Goal: Transaction & Acquisition: Download file/media

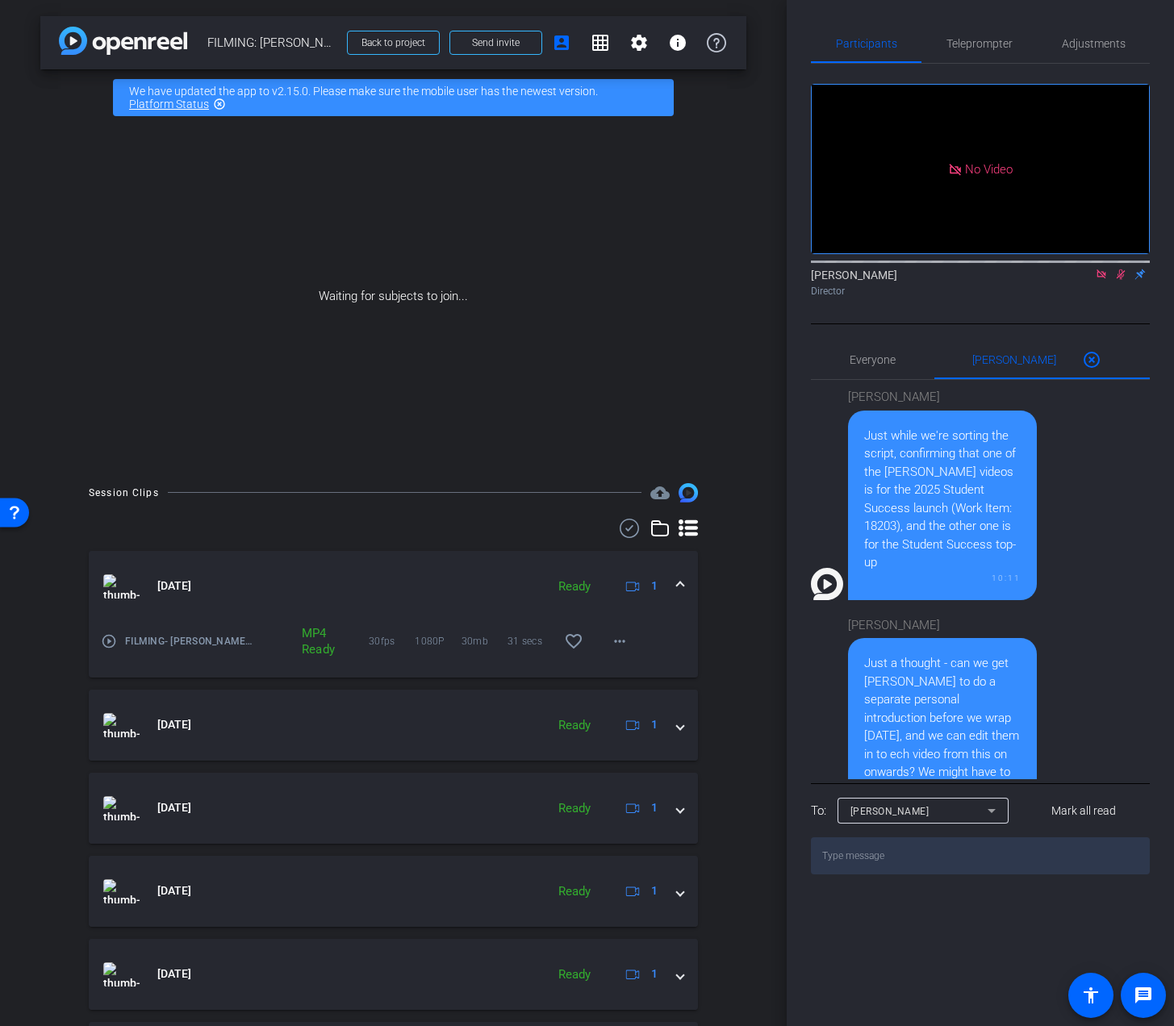
scroll to position [631, 0]
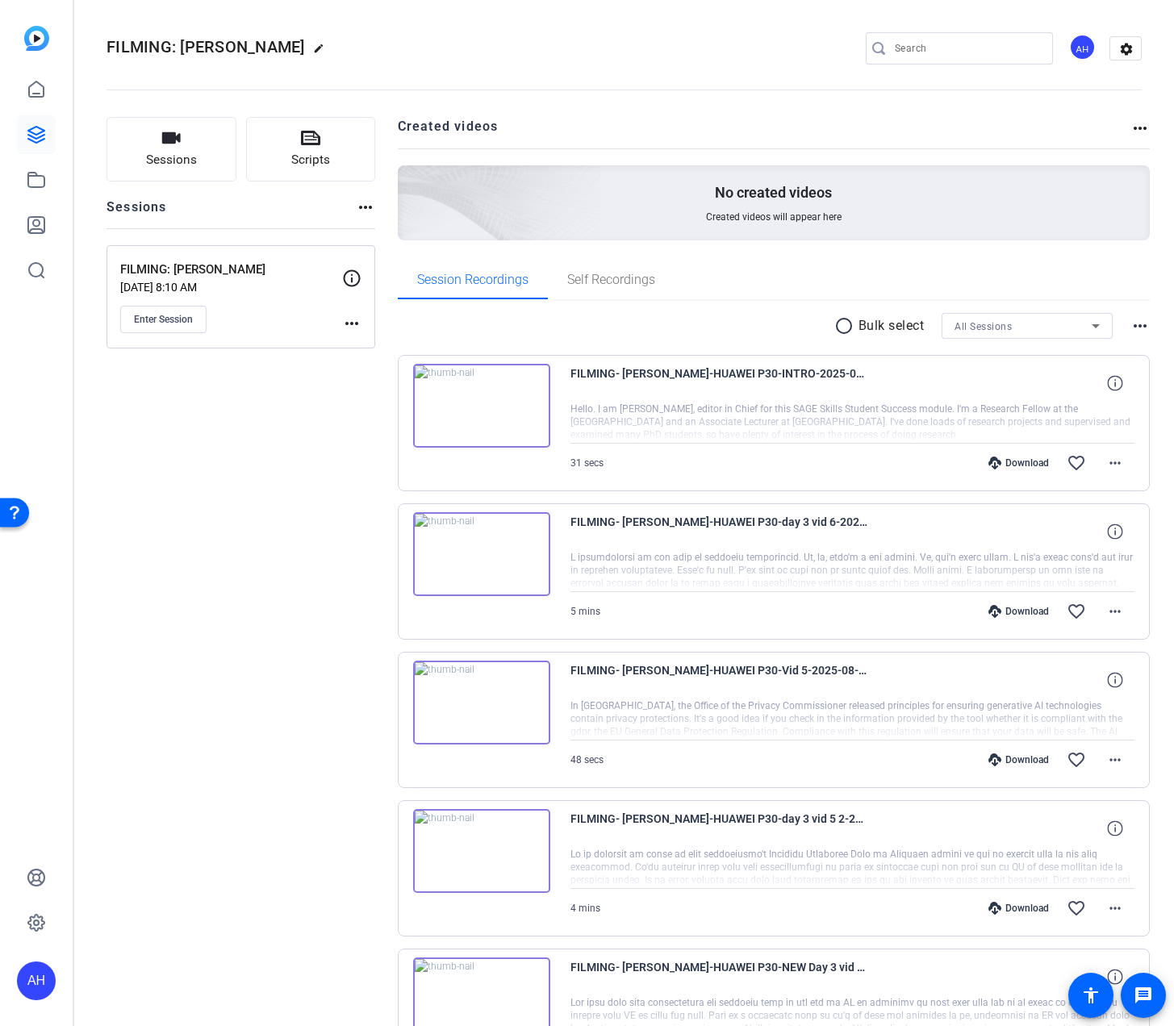
click at [1025, 458] on div "Download" at bounding box center [1018, 463] width 77 height 13
click at [1126, 470] on span at bounding box center [1115, 463] width 39 height 39
click at [1086, 539] on span "Download MP4" at bounding box center [1073, 537] width 97 height 19
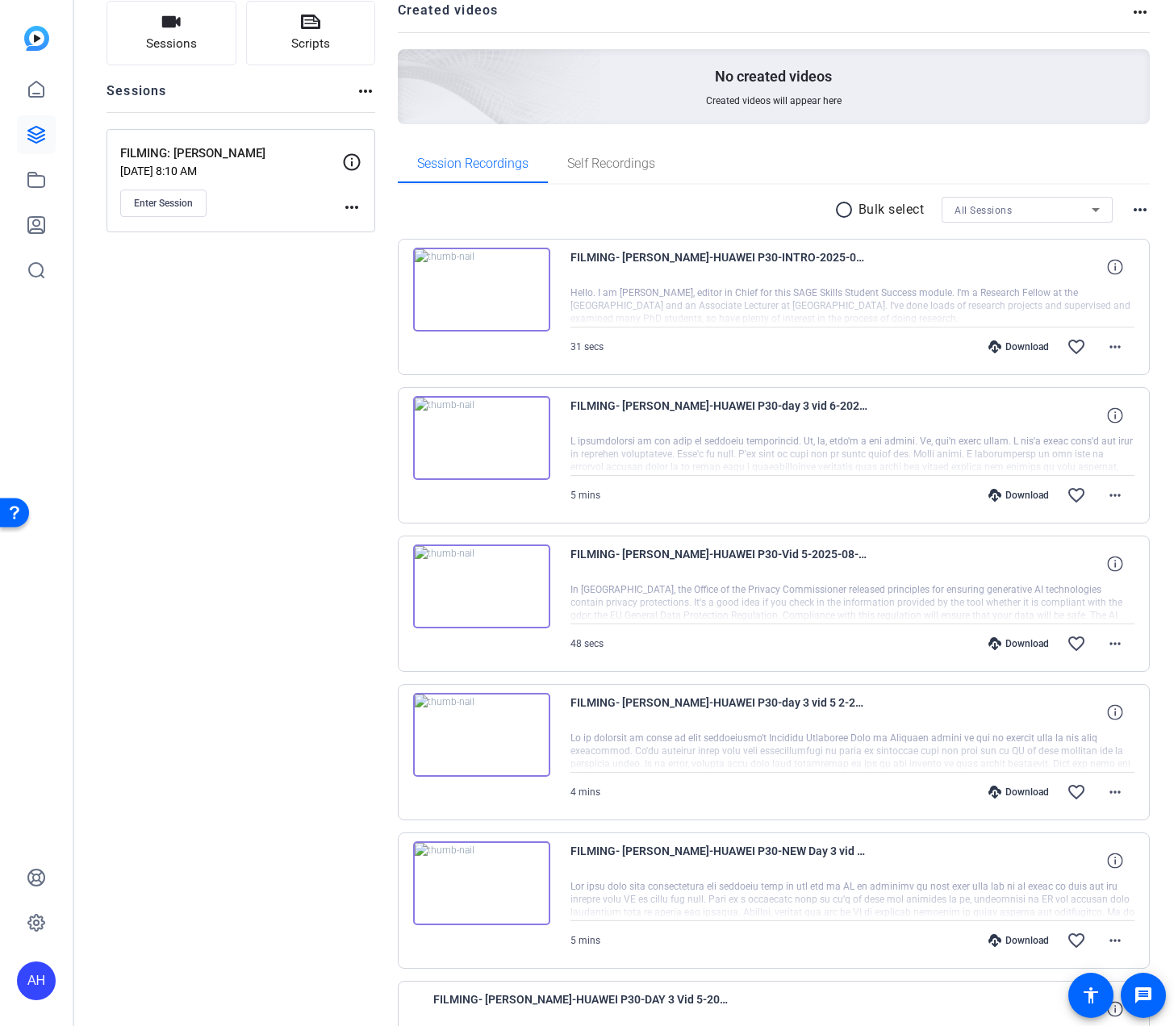
scroll to position [145, 0]
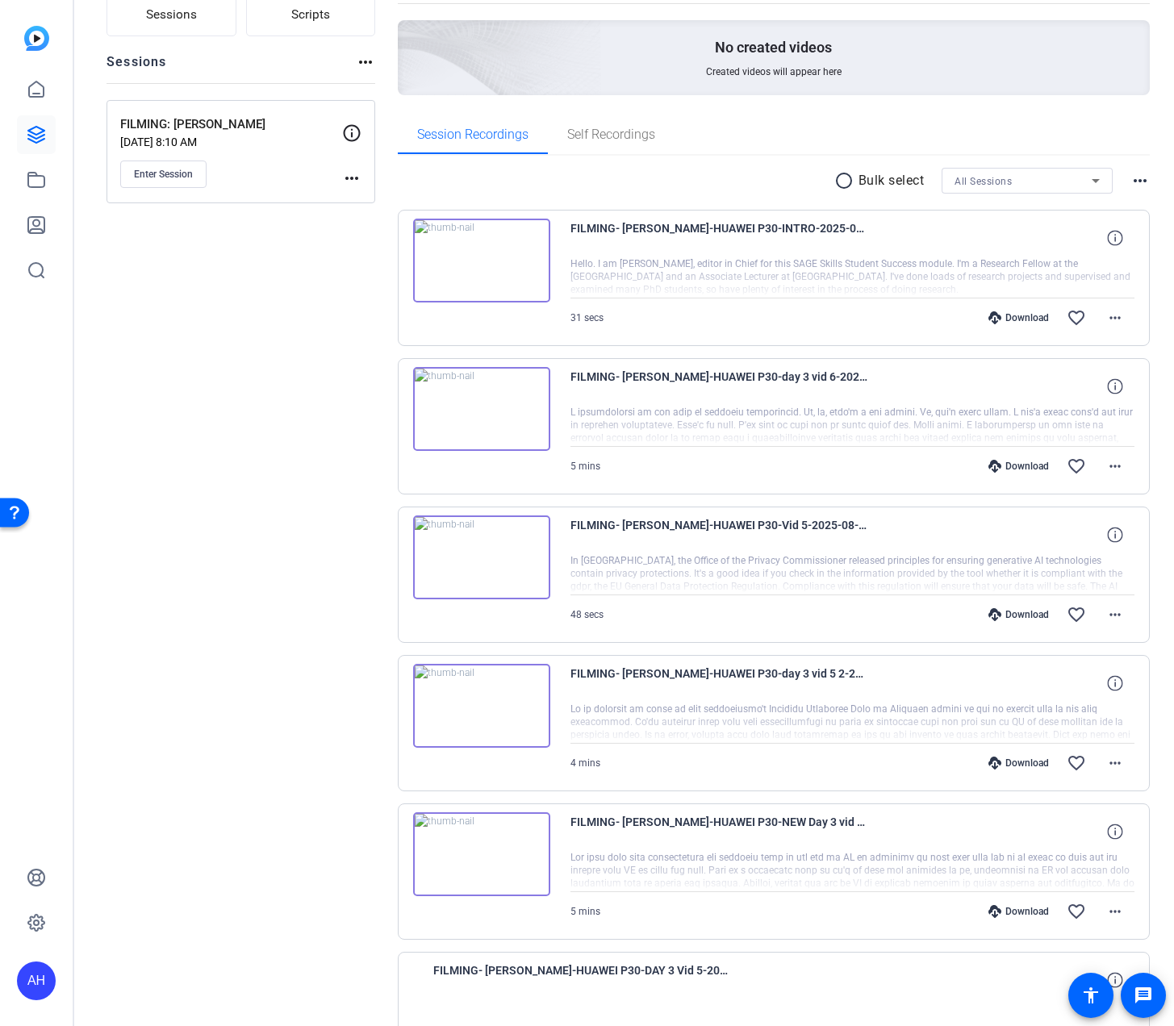
click at [277, 551] on div "Sessions Scripts Sessions more_horiz FILMING: Nicholas Walliman Aug 12, 2025 @ …" at bounding box center [241, 867] width 269 height 1791
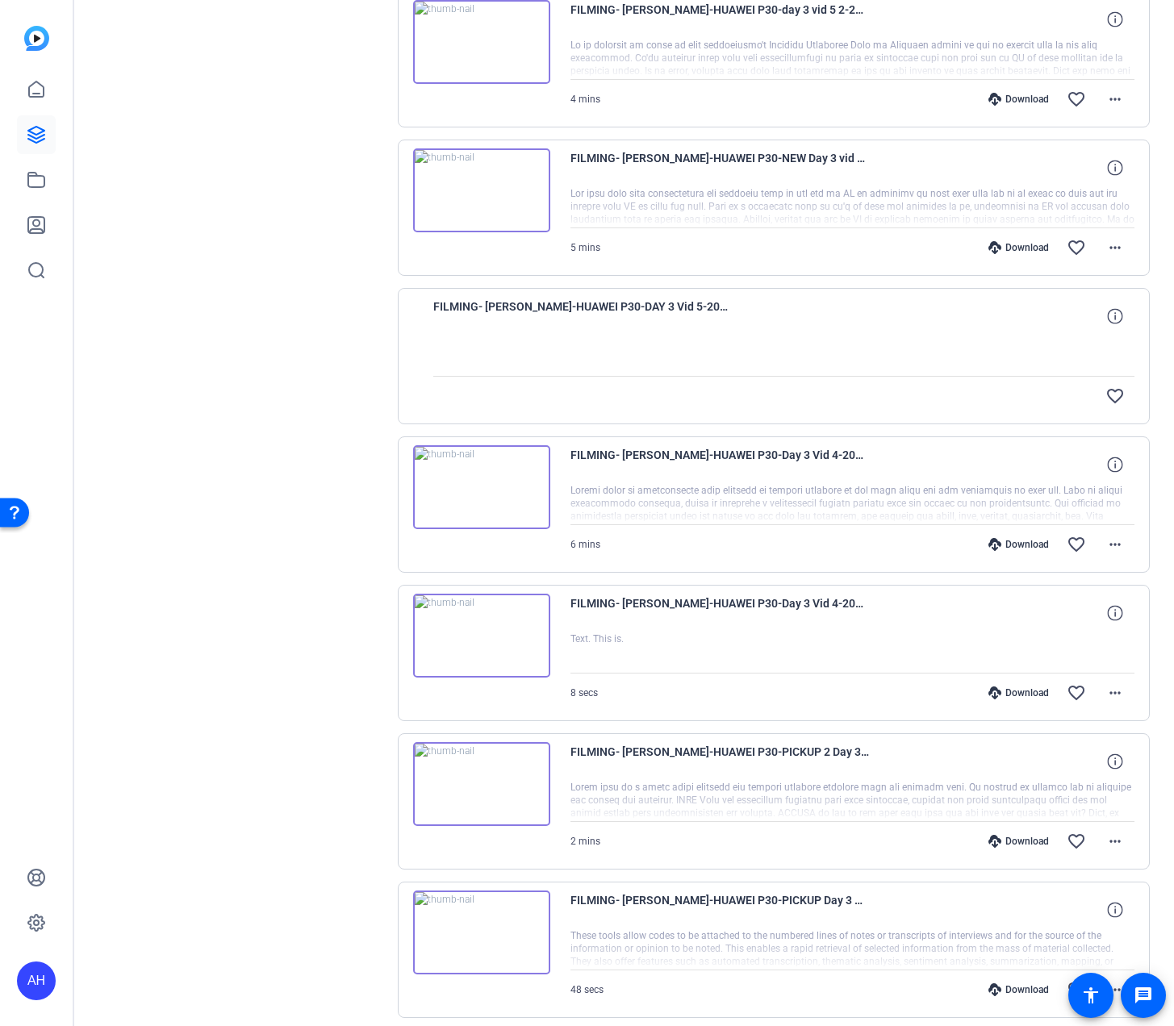
scroll to position [902, 0]
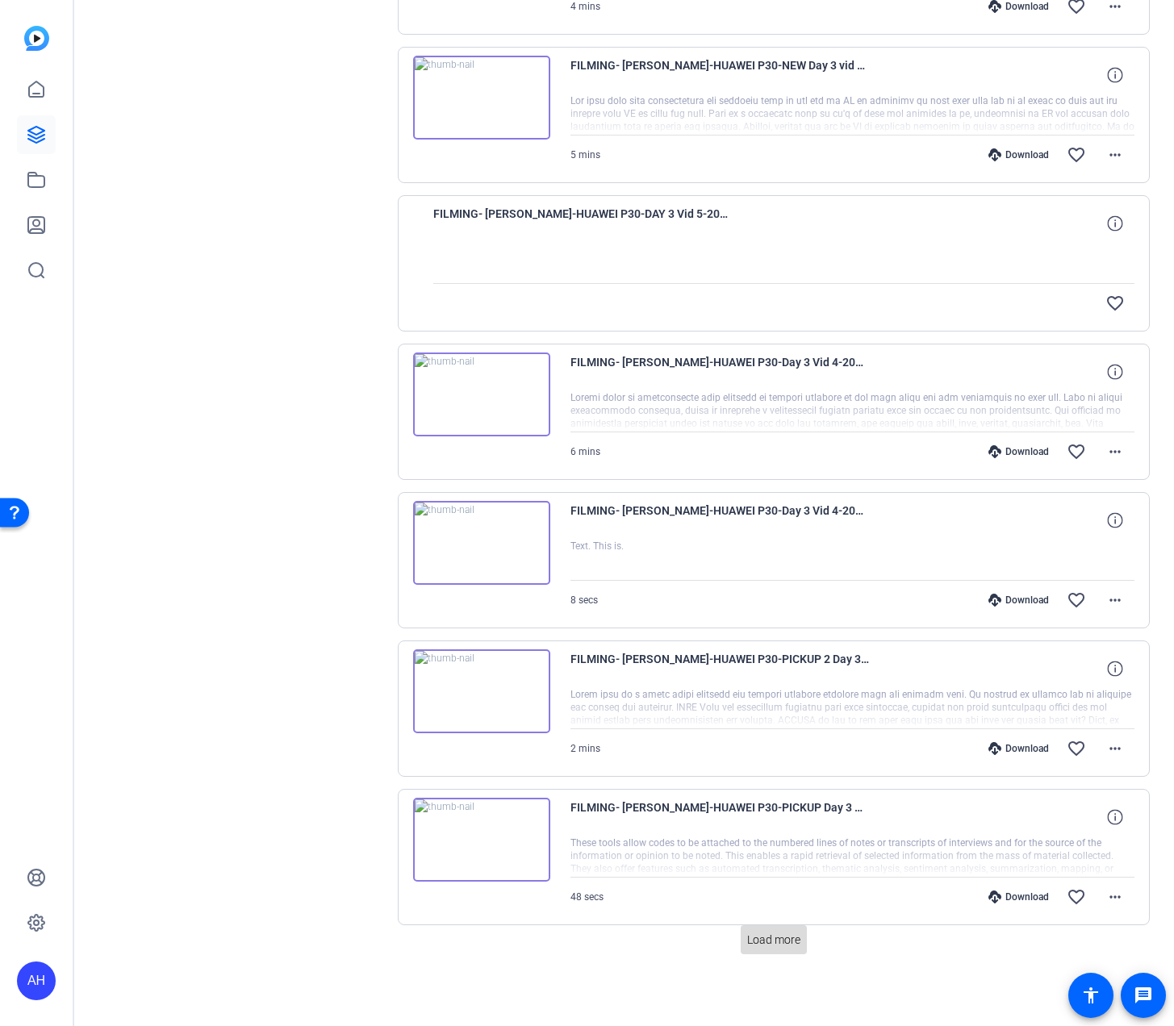
click at [769, 948] on span at bounding box center [774, 940] width 66 height 39
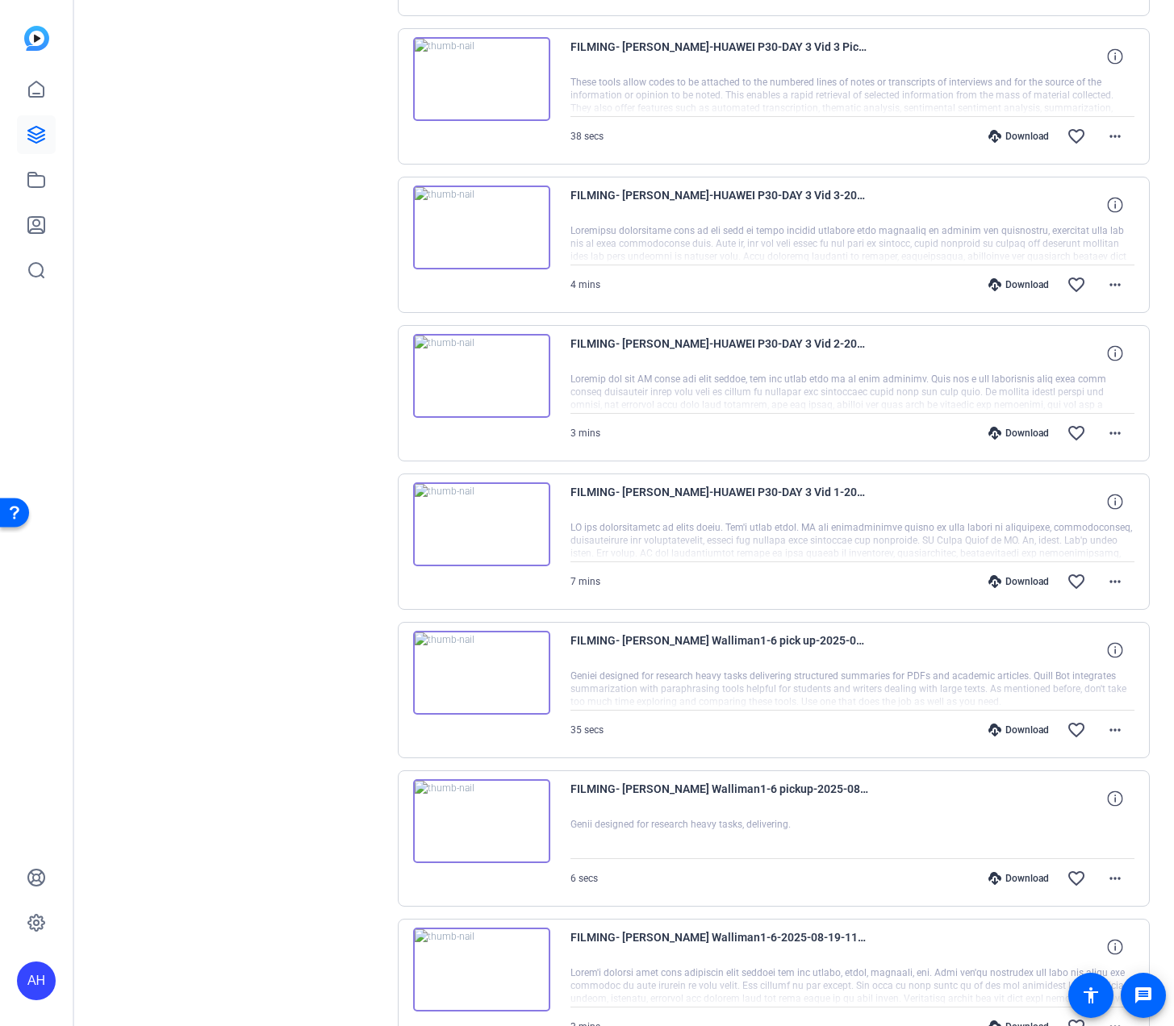
scroll to position [1799, 0]
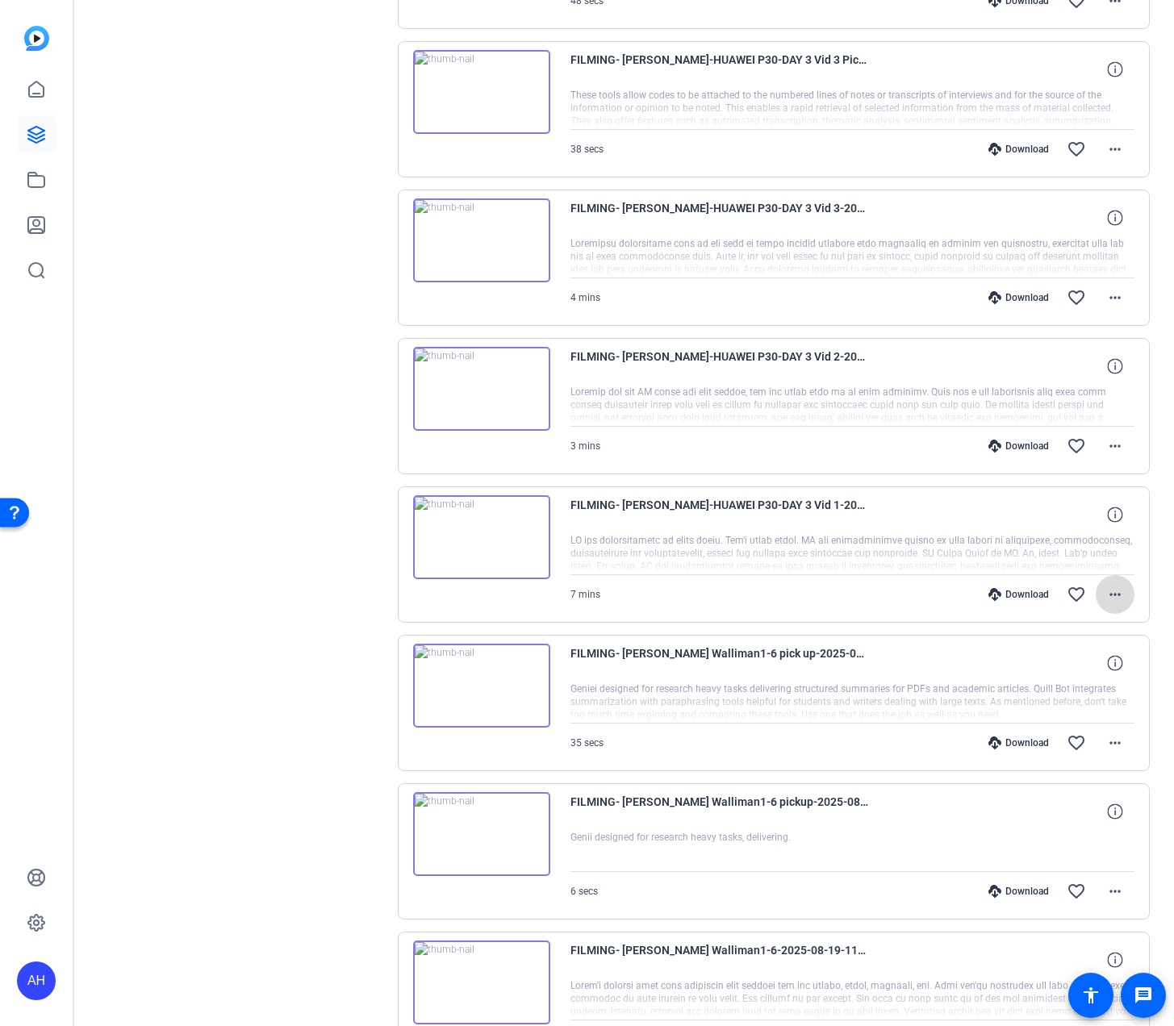
click at [1111, 588] on mat-icon "more_horiz" at bounding box center [1114, 594] width 19 height 19
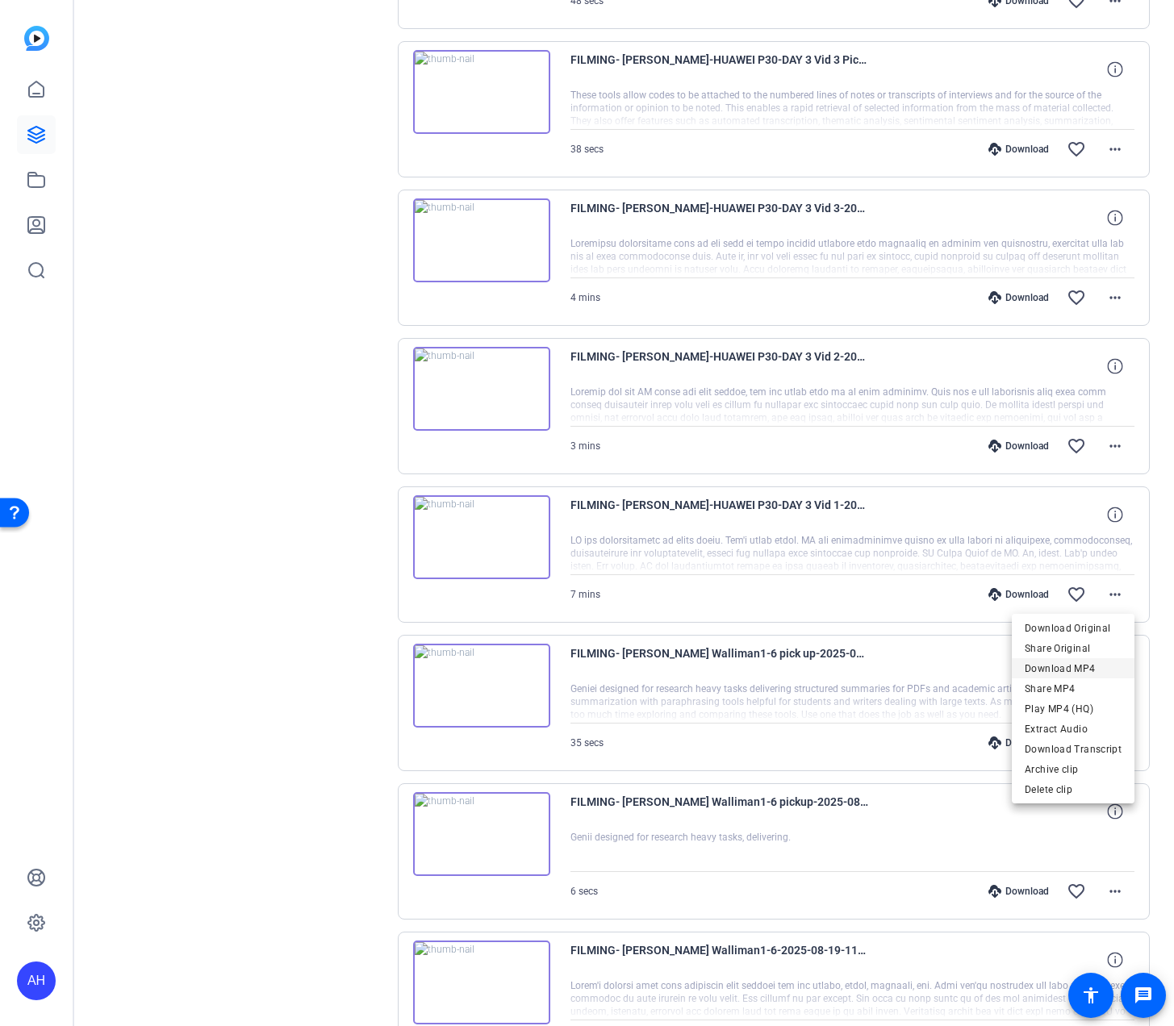
click at [1091, 671] on span "Download MP4" at bounding box center [1073, 668] width 97 height 19
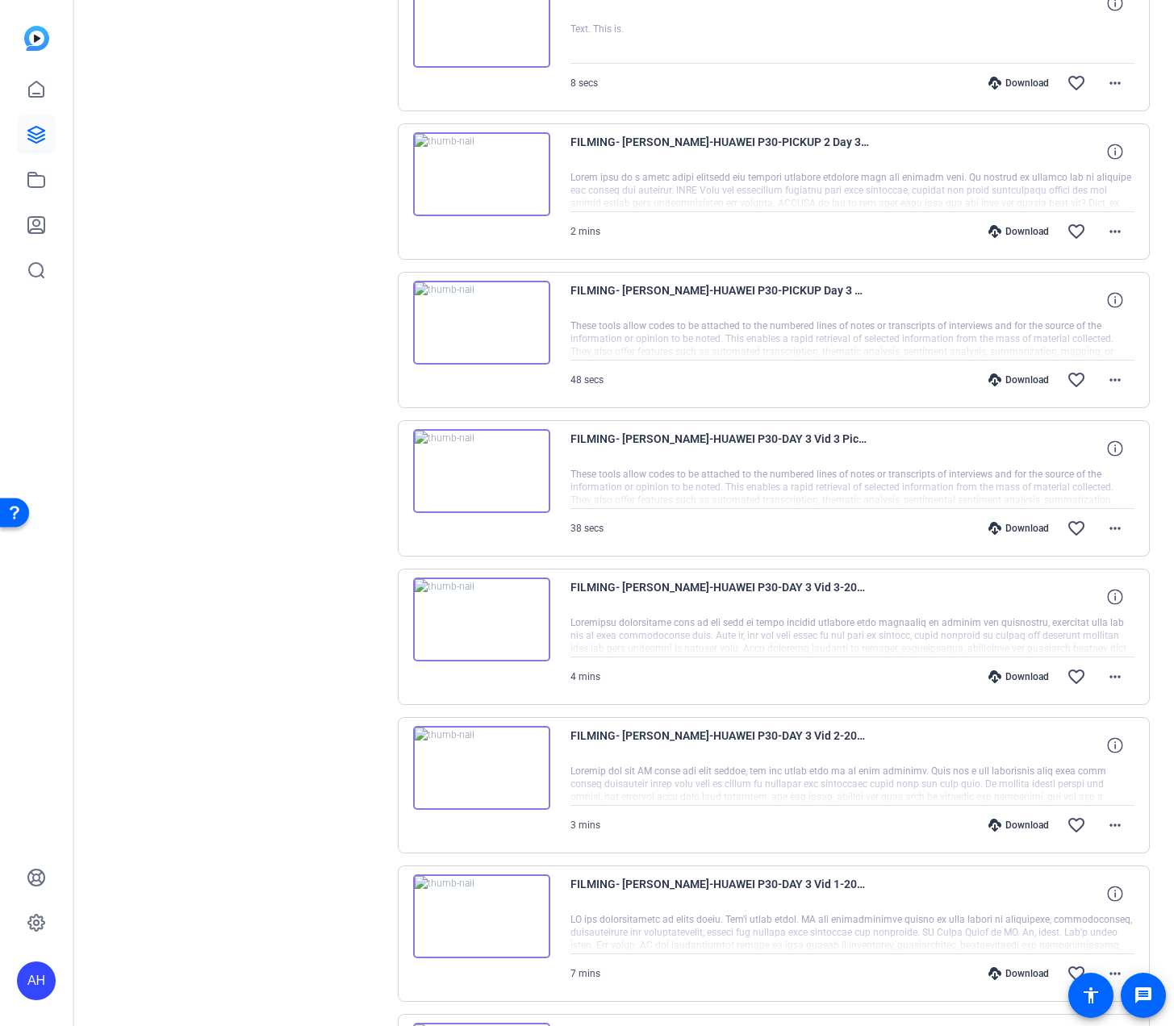
scroll to position [1422, 0]
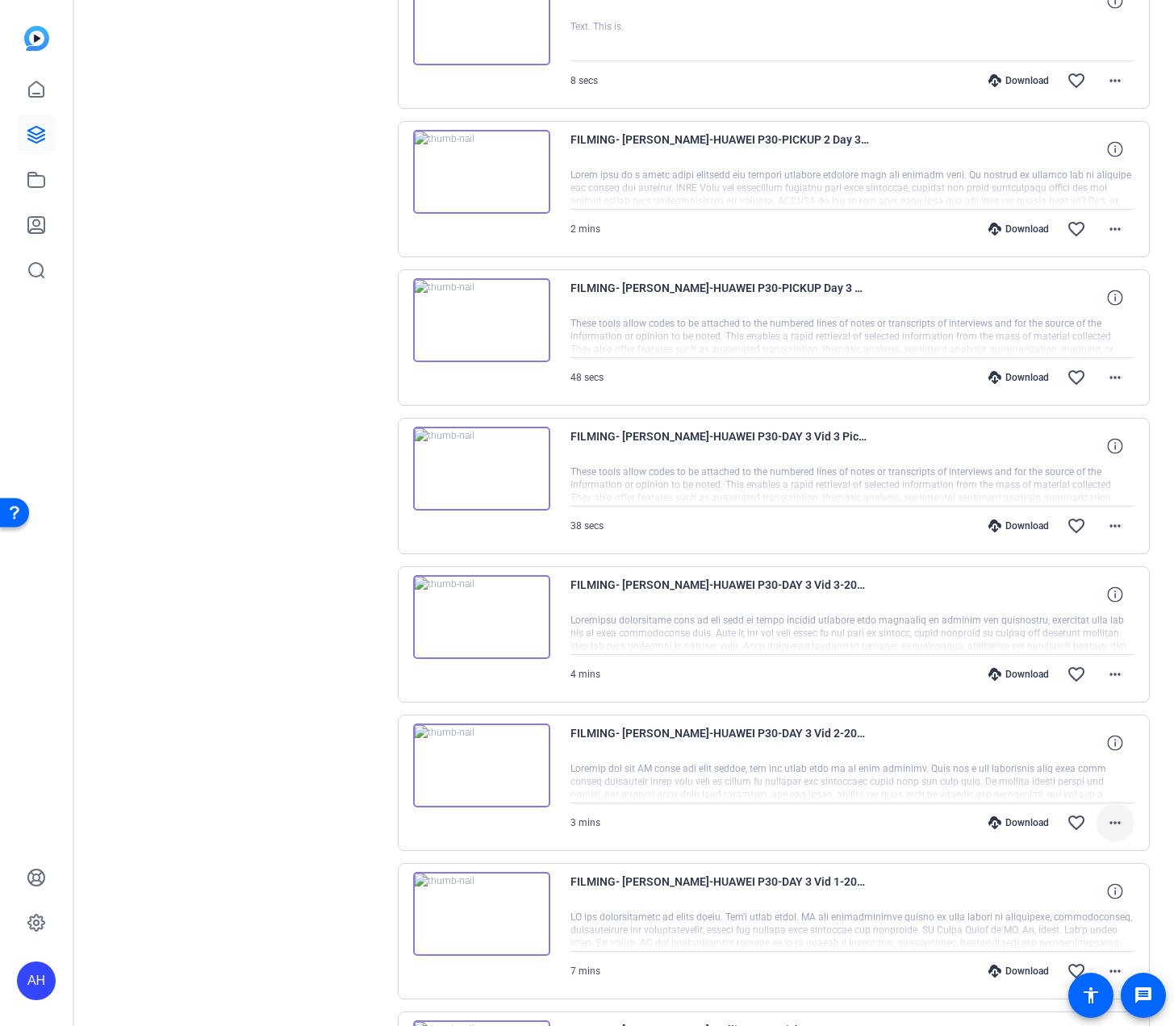
click at [1108, 825] on mat-icon "more_horiz" at bounding box center [1114, 822] width 19 height 19
click at [1093, 671] on span "Download MP4" at bounding box center [1073, 668] width 97 height 19
click at [350, 574] on div "Sessions Scripts Sessions more_horiz FILMING: Nicholas Walliman Aug 12, 2025 @ …" at bounding box center [241, 333] width 269 height 3276
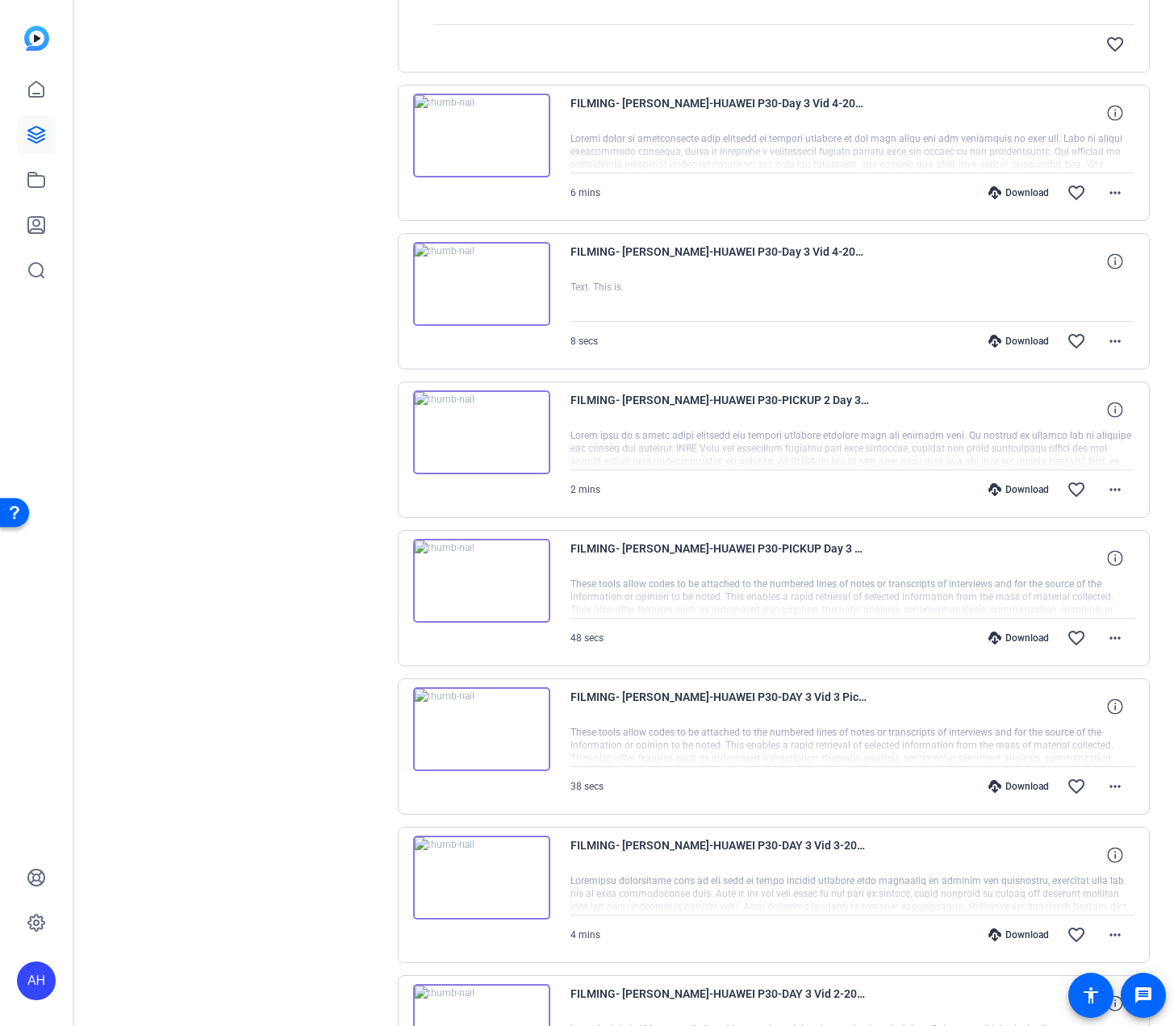
scroll to position [1157, 0]
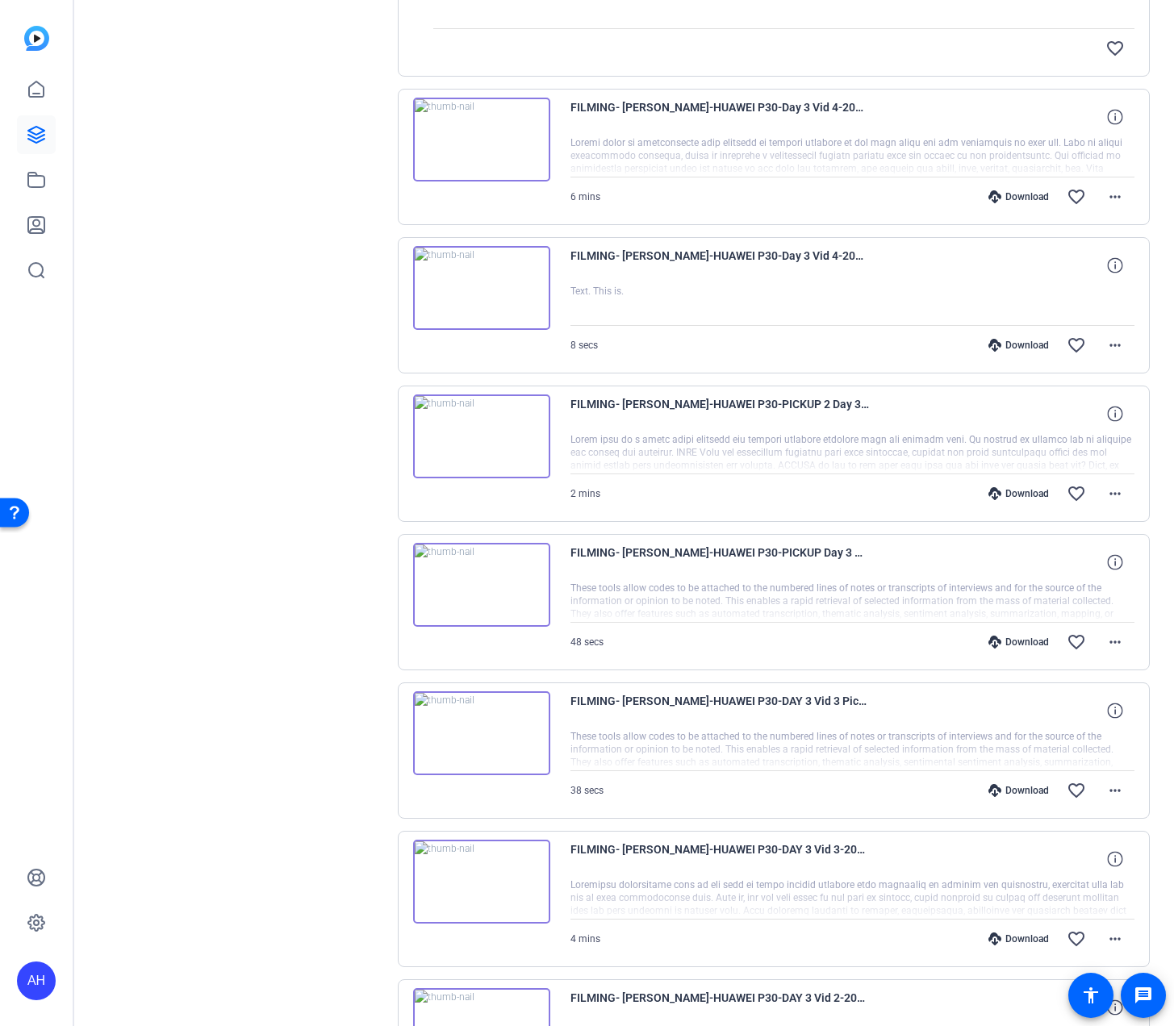
click at [479, 724] on img at bounding box center [481, 734] width 137 height 84
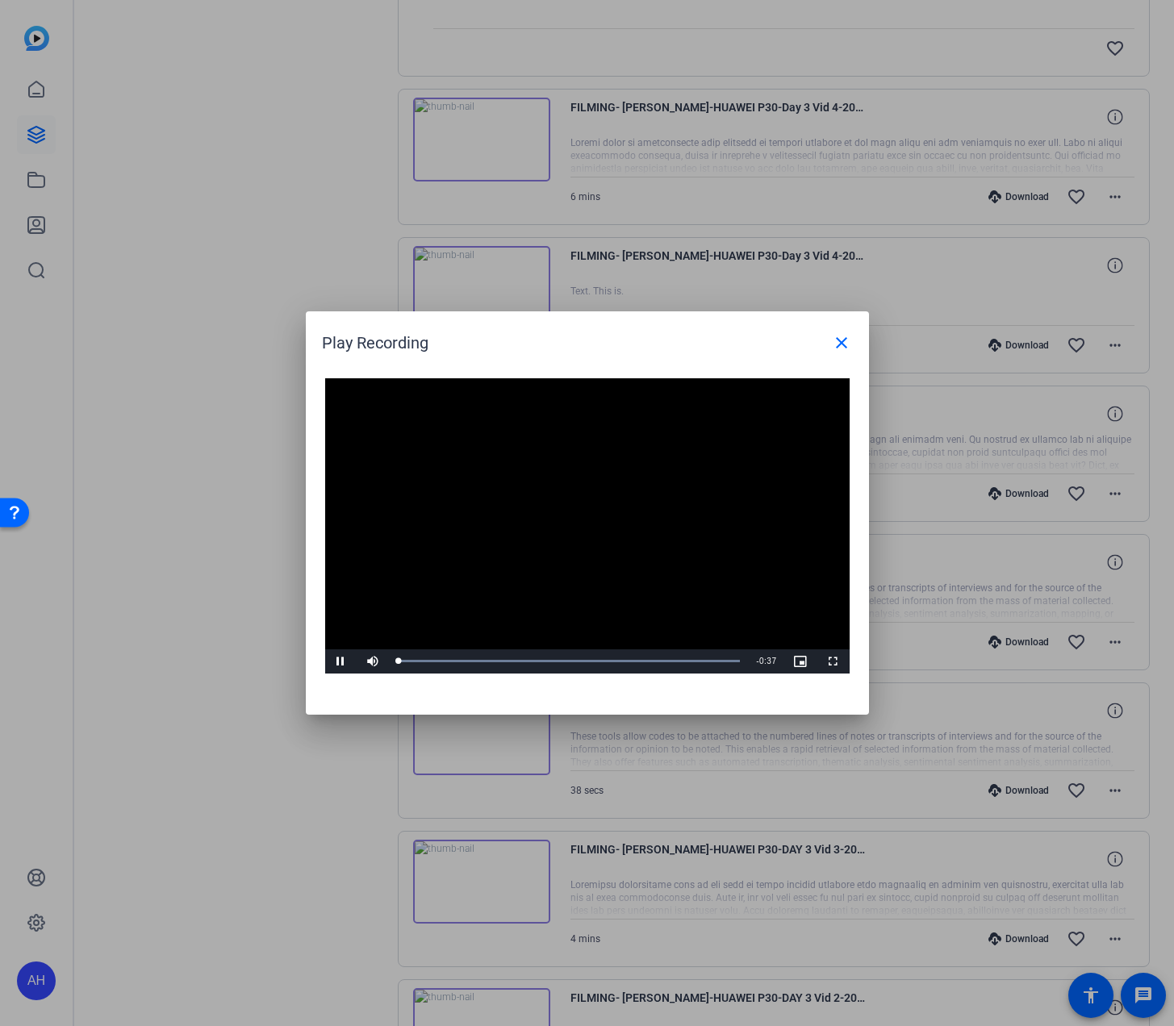
click at [559, 590] on video "Video Player" at bounding box center [587, 525] width 524 height 295
click at [676, 666] on div "Loaded : 100.00% 0:30 0:02" at bounding box center [569, 662] width 359 height 24
click at [181, 581] on div at bounding box center [587, 513] width 1174 height 1026
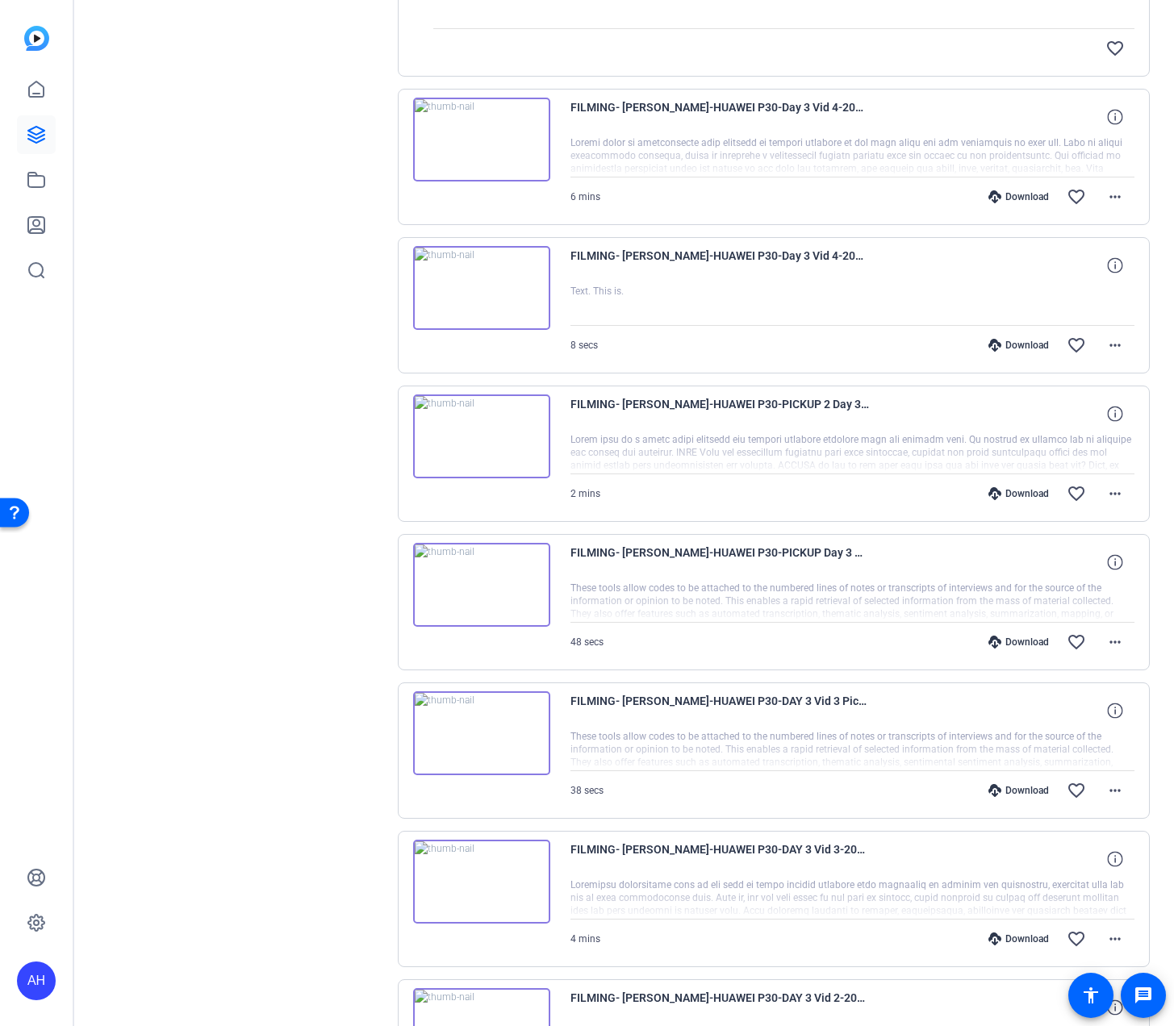
click at [492, 445] on img at bounding box center [481, 437] width 137 height 84
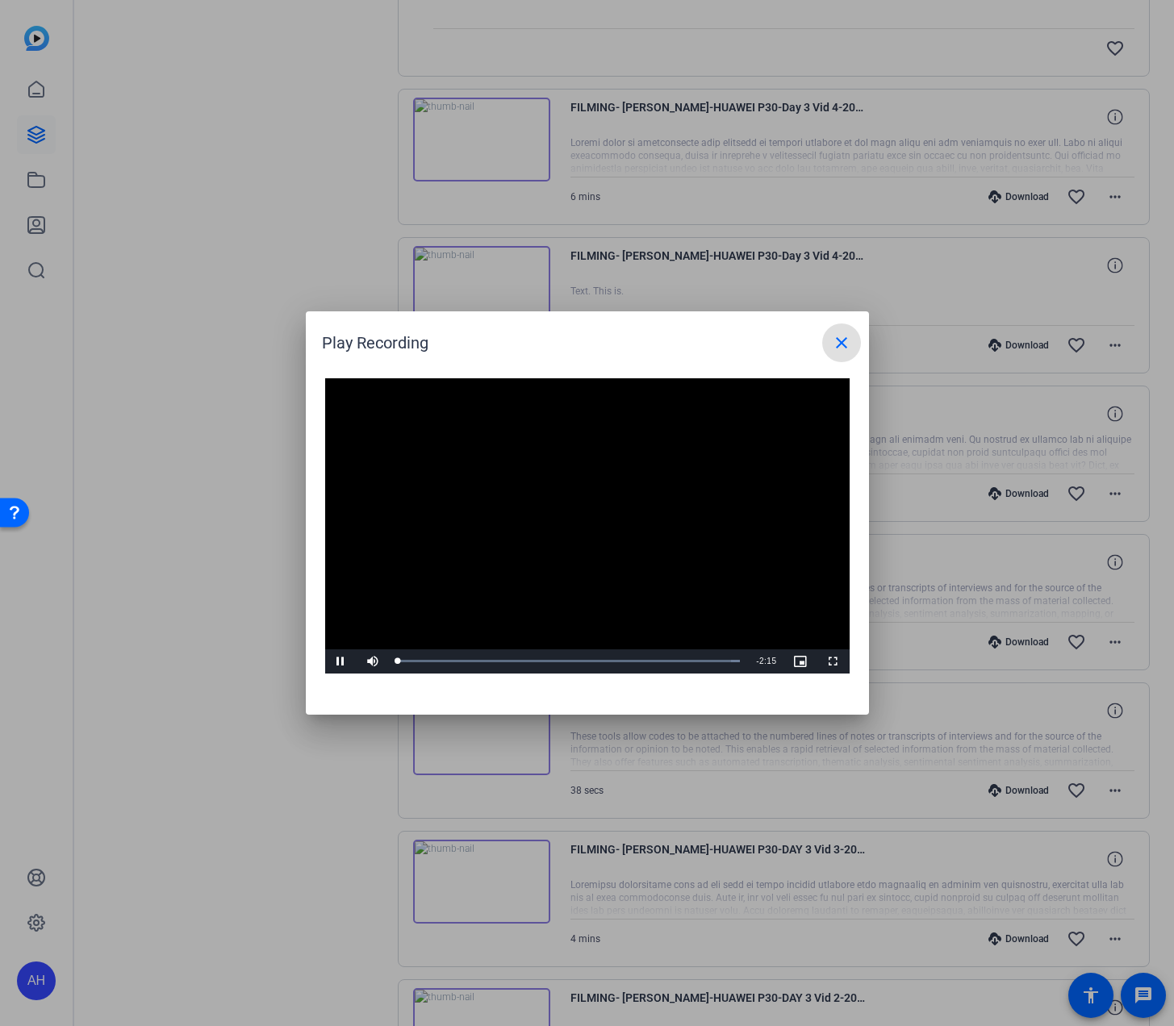
click at [165, 534] on div at bounding box center [587, 513] width 1174 height 1026
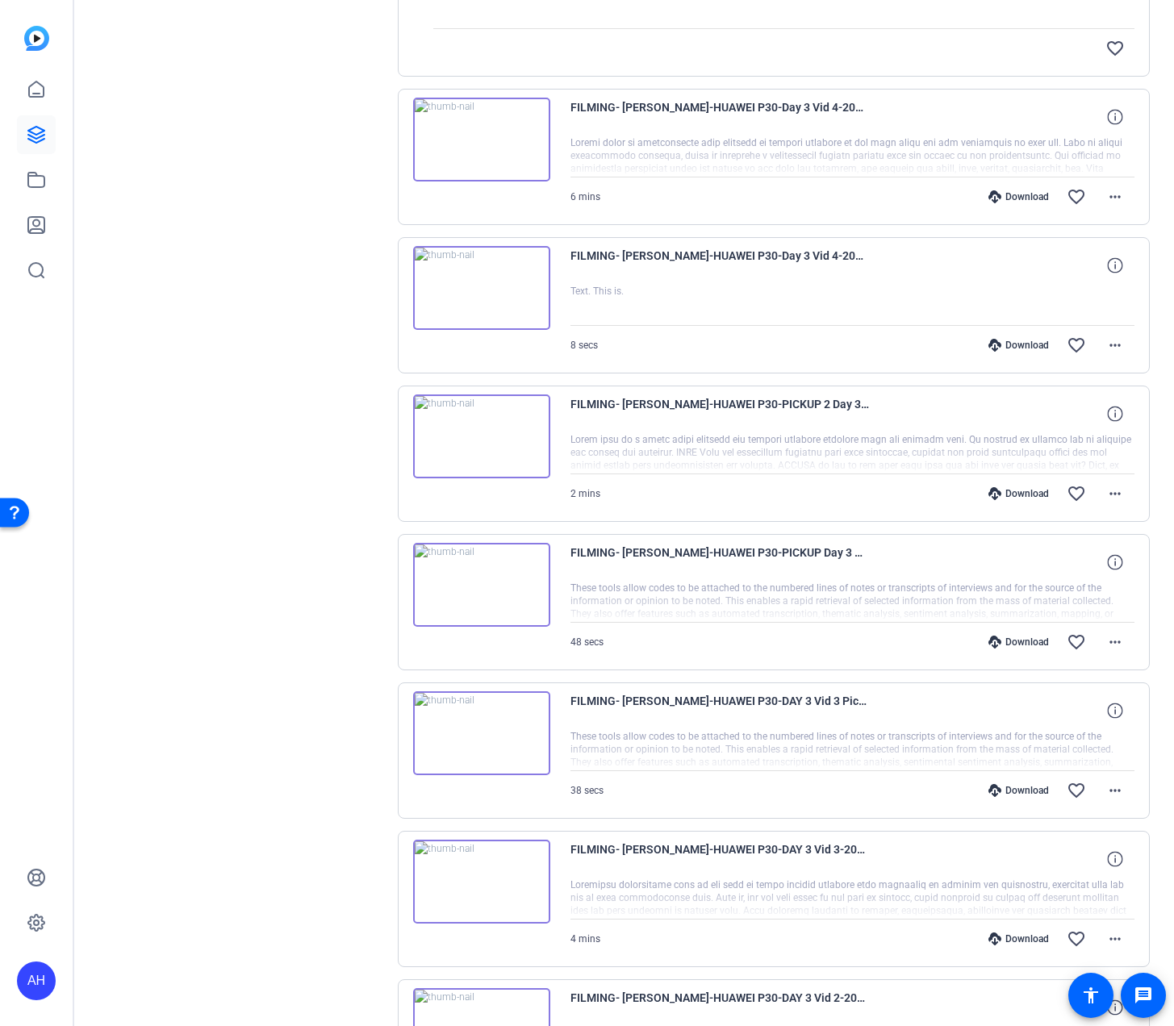
click at [477, 604] on img at bounding box center [481, 585] width 137 height 84
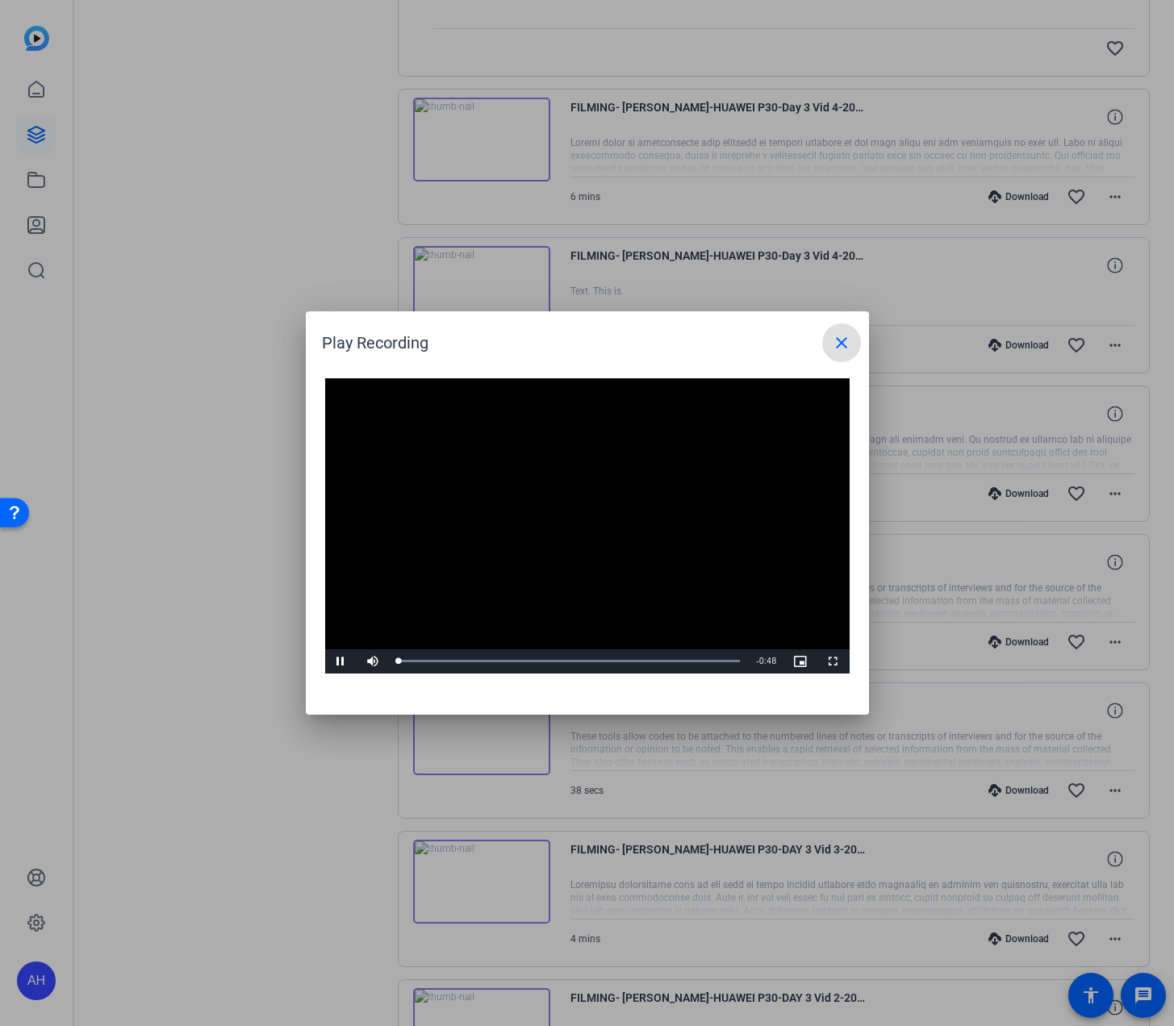
click at [441, 561] on video "Video Player" at bounding box center [587, 525] width 524 height 295
click at [435, 573] on video "Video Player" at bounding box center [587, 525] width 524 height 295
click at [642, 661] on div "Loaded : 100.00% 0:34 0:34" at bounding box center [569, 661] width 343 height 4
click at [679, 657] on div "Loaded : 100.00% 0:39 0:35" at bounding box center [569, 662] width 359 height 24
click at [846, 337] on mat-icon "close" at bounding box center [841, 342] width 19 height 19
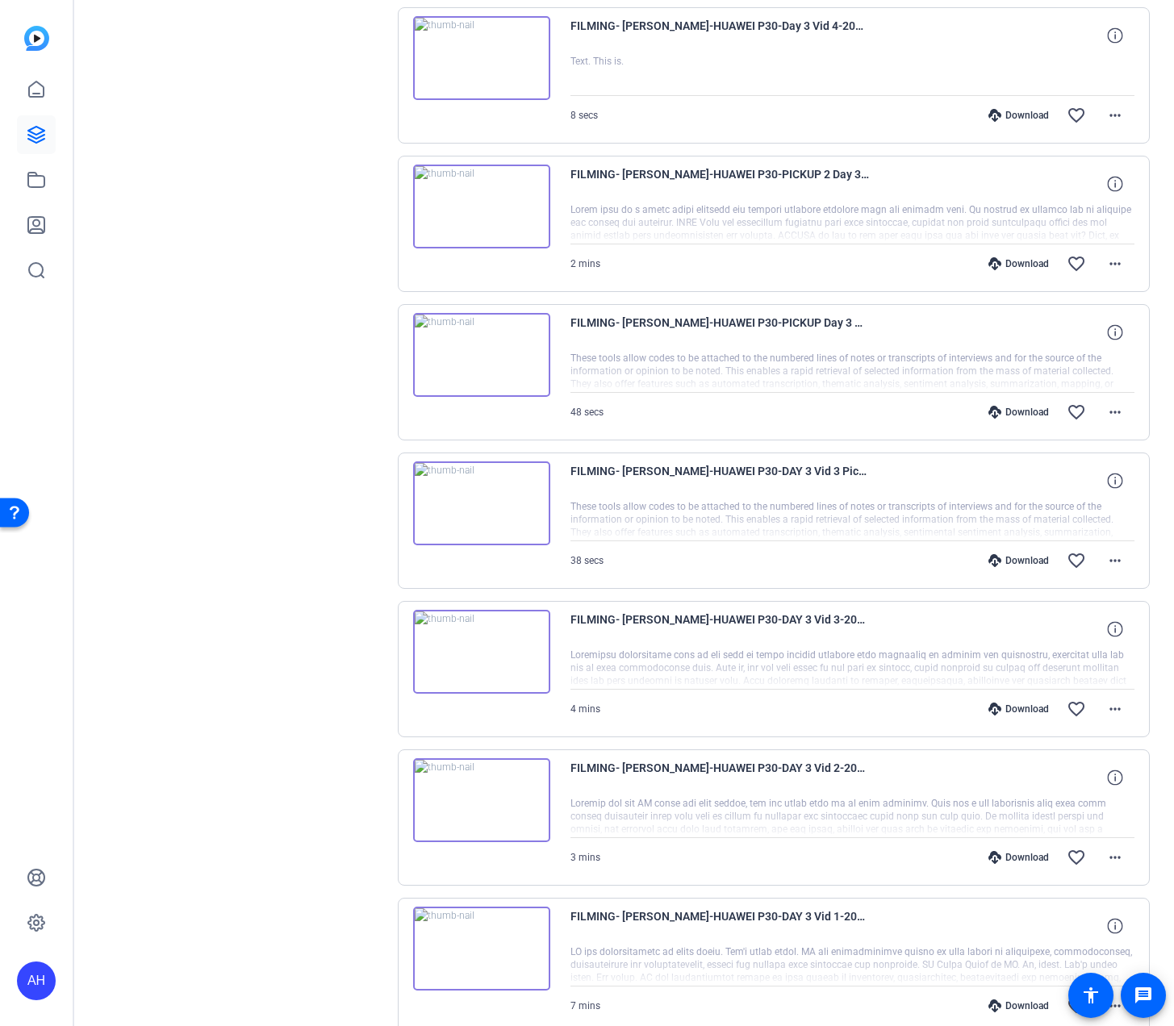
scroll to position [1376, 0]
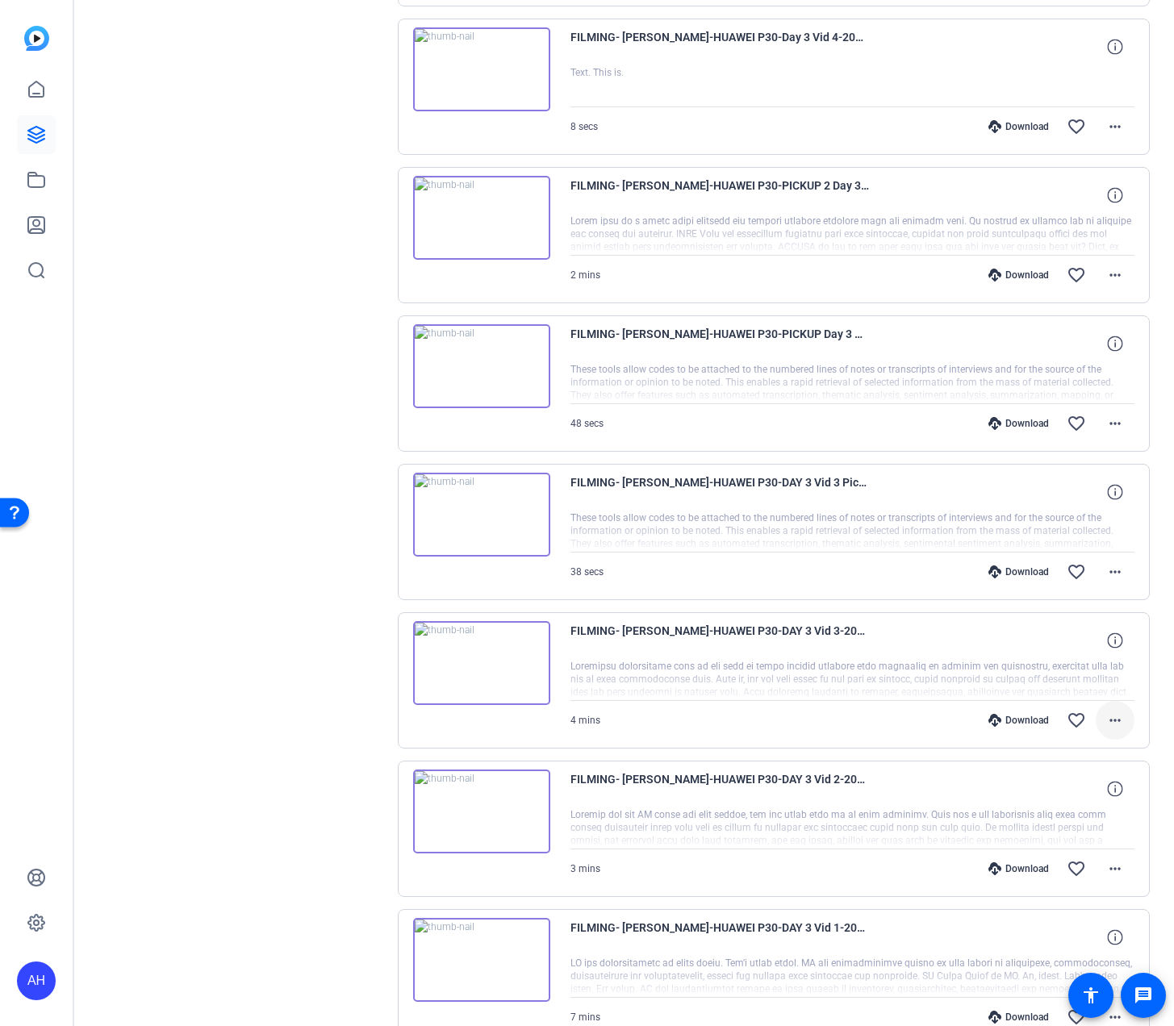
click at [1117, 719] on mat-icon "more_horiz" at bounding box center [1114, 720] width 19 height 19
click at [1098, 792] on span "Download MP4" at bounding box center [1073, 794] width 97 height 19
click at [1132, 424] on span at bounding box center [1115, 423] width 39 height 39
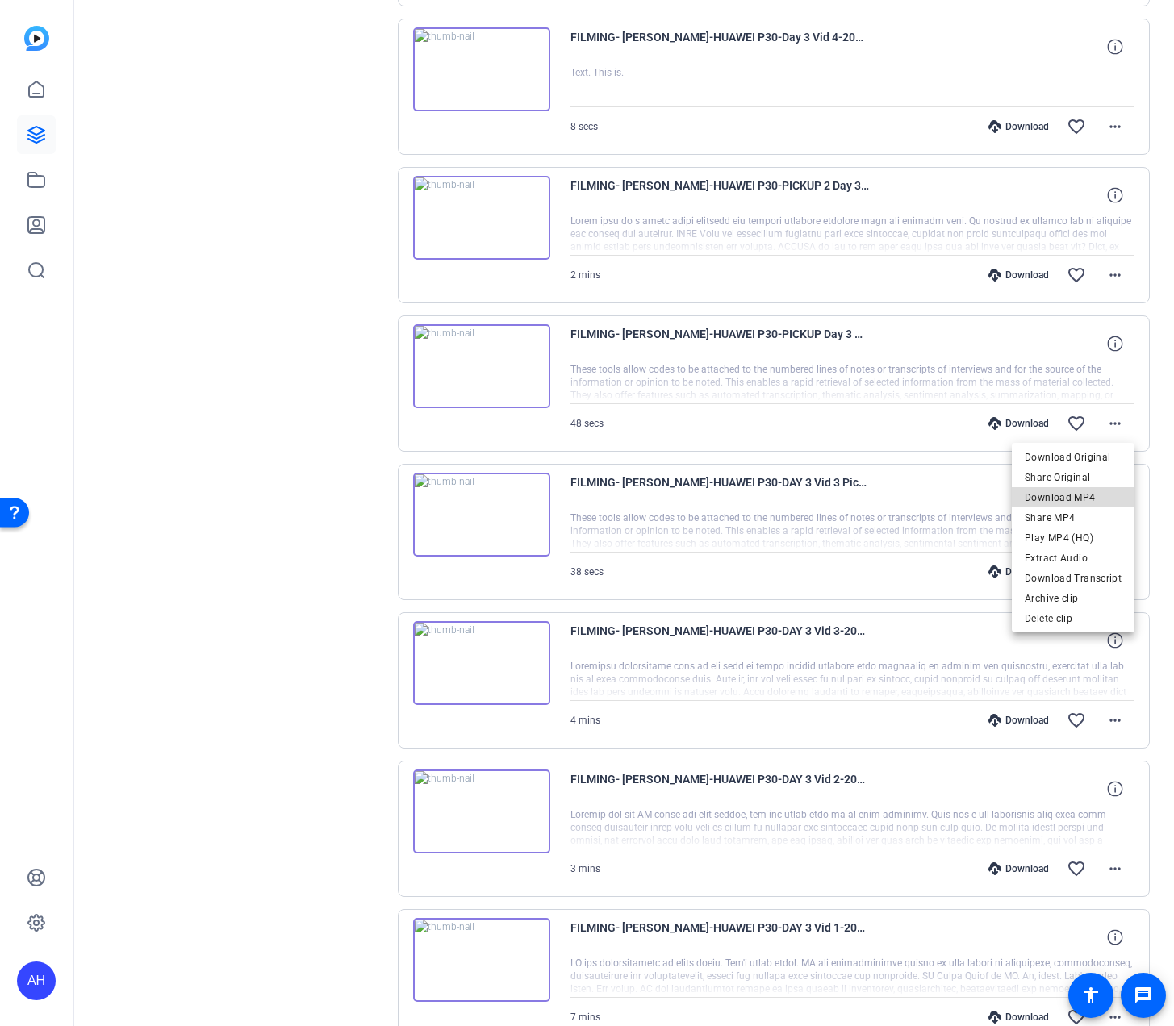
click at [1097, 495] on span "Download MP4" at bounding box center [1073, 497] width 97 height 19
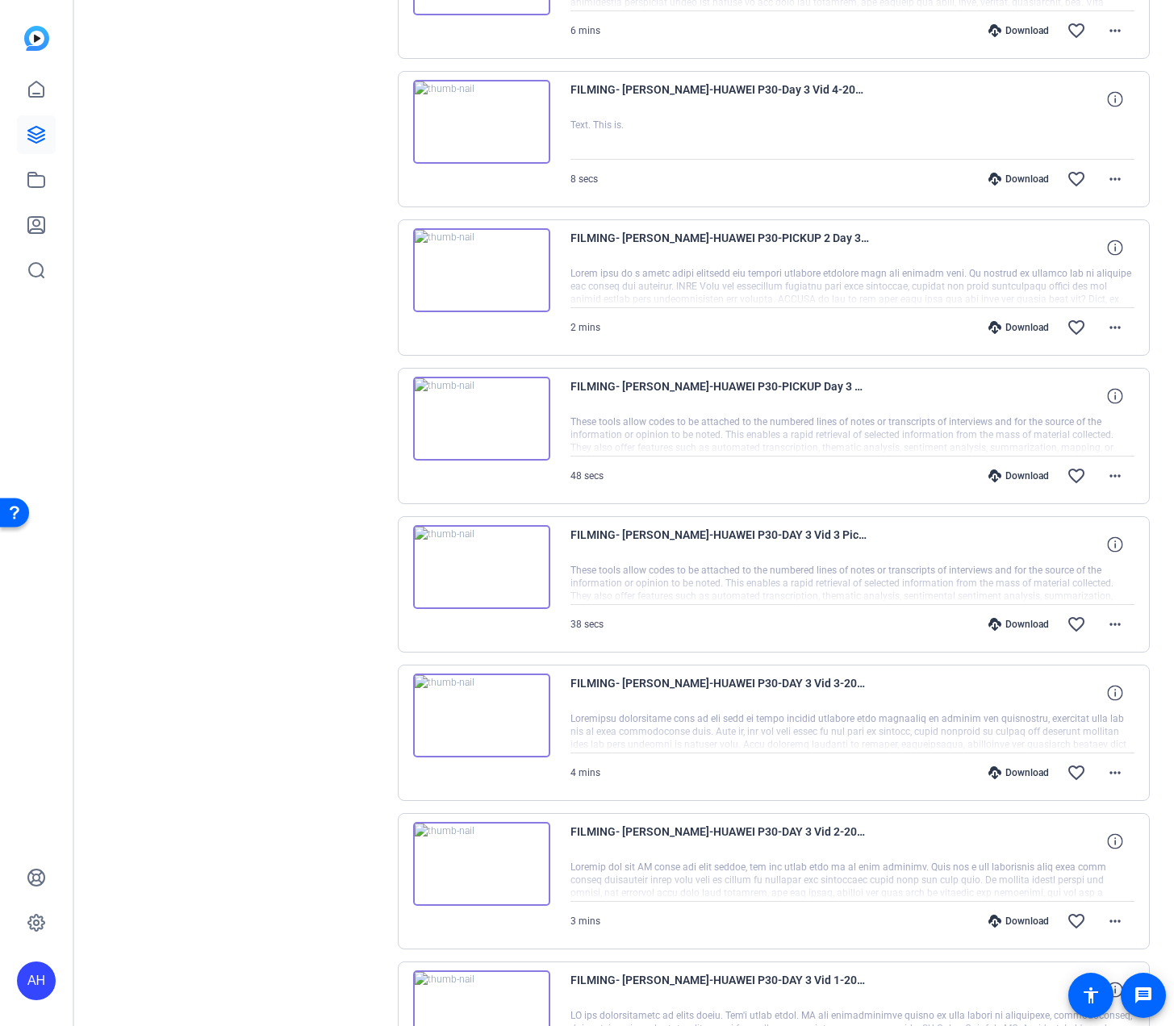
scroll to position [1324, 0]
click at [1122, 336] on span at bounding box center [1115, 326] width 39 height 39
click at [1112, 404] on span "Download MP4" at bounding box center [1073, 400] width 97 height 19
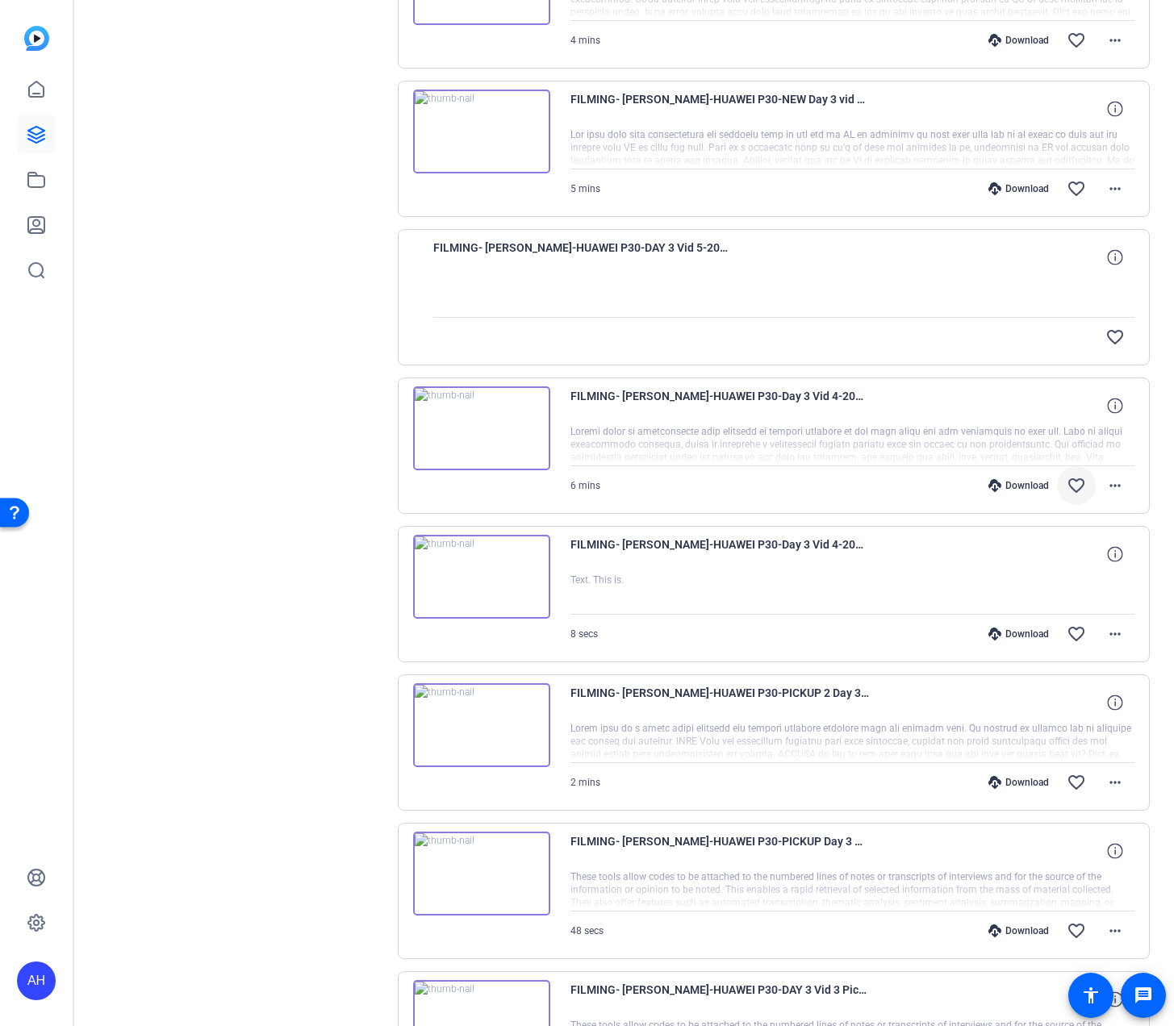
scroll to position [867, 0]
click at [1113, 491] on mat-icon "more_horiz" at bounding box center [1114, 486] width 19 height 19
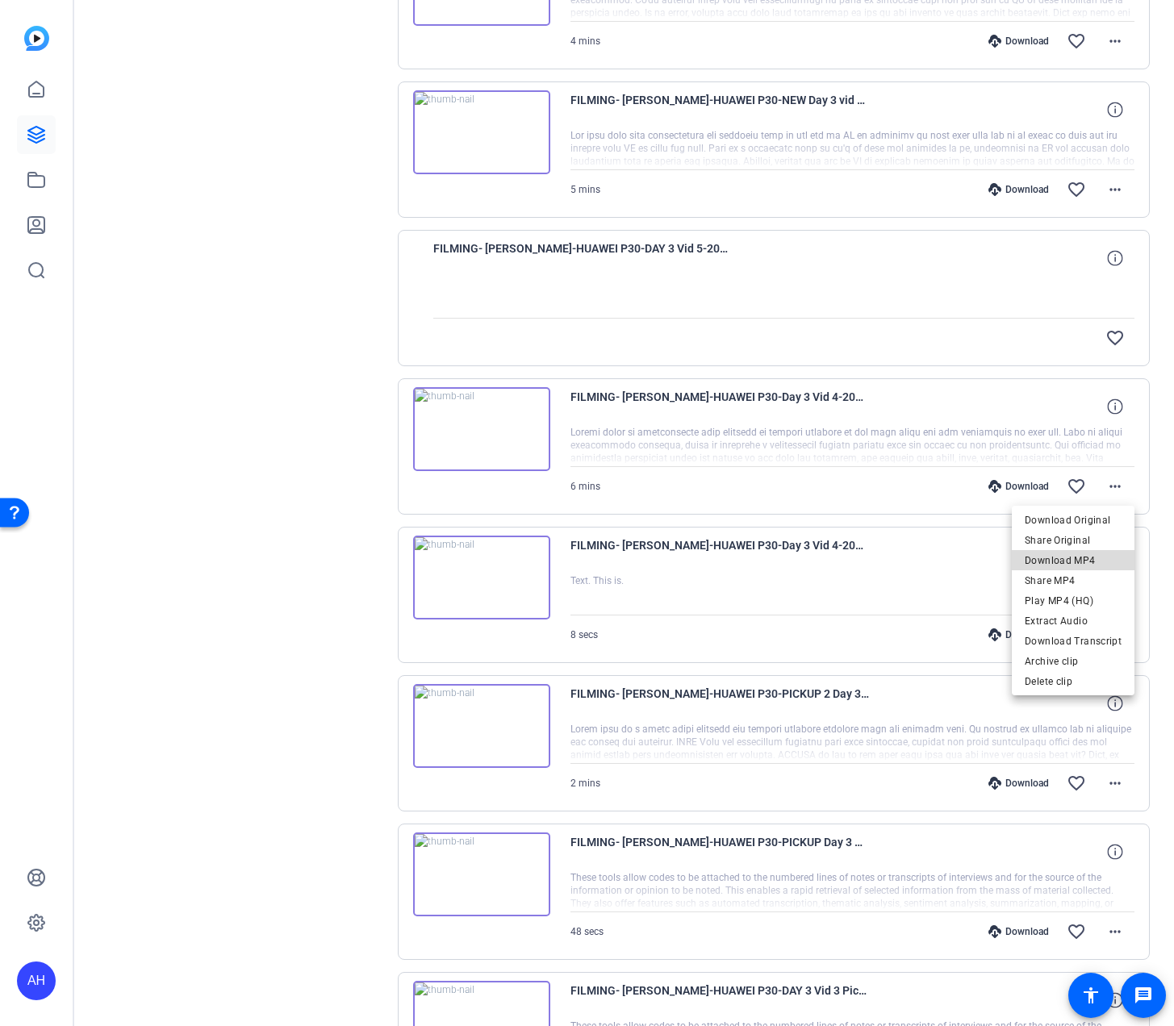
click at [1089, 565] on span "Download MP4" at bounding box center [1073, 560] width 97 height 19
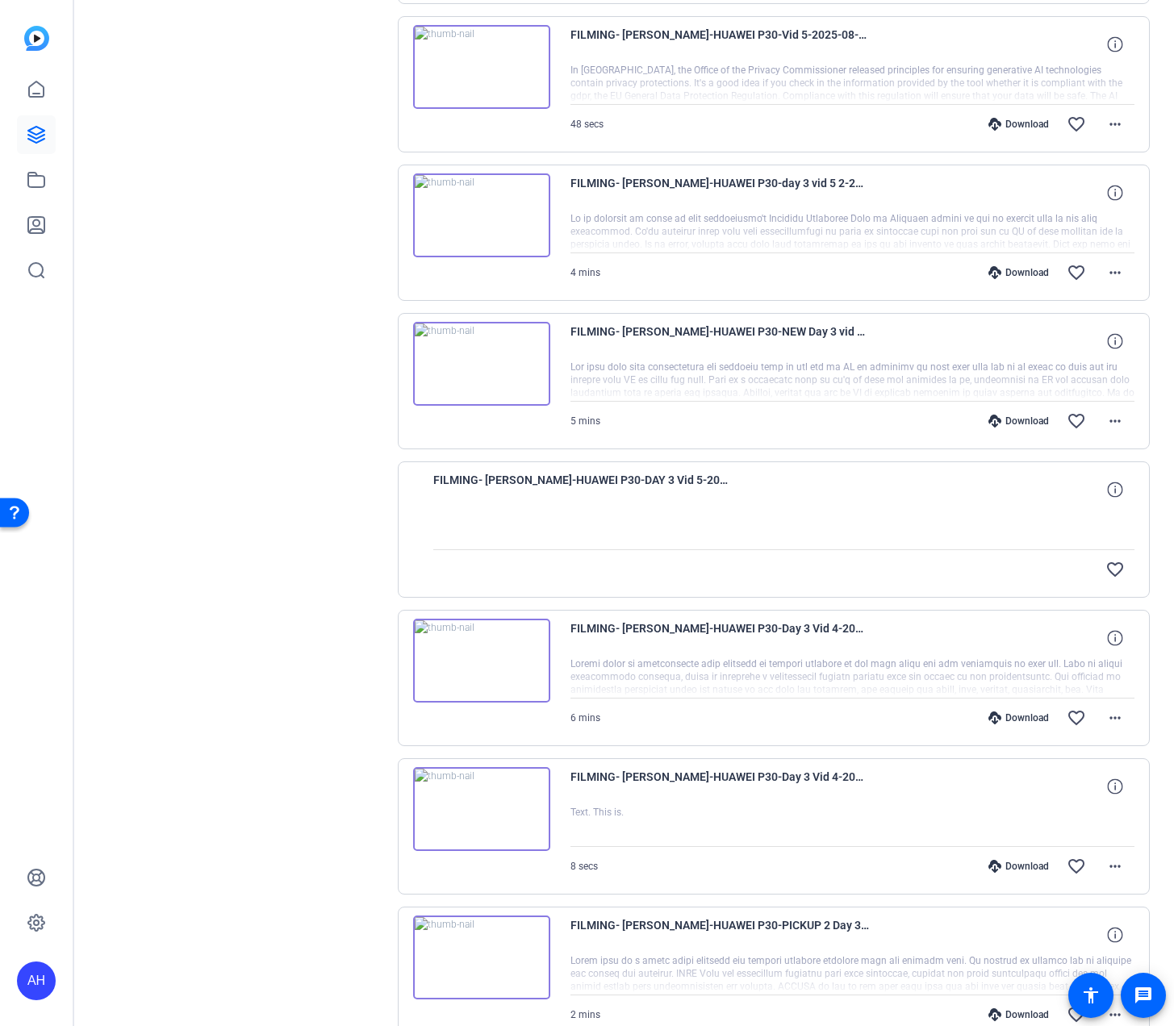
scroll to position [633, 0]
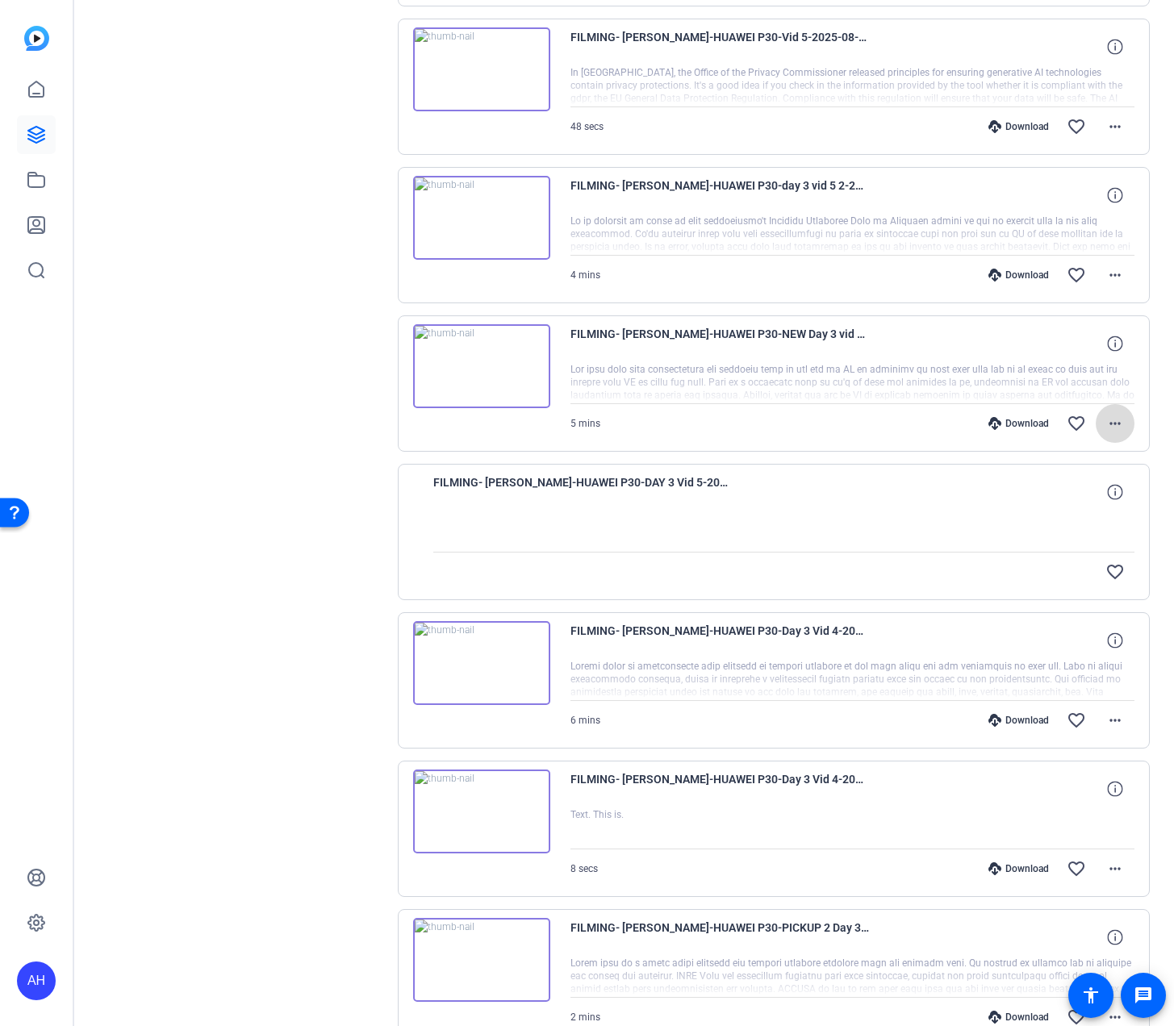
click at [1116, 428] on mat-icon "more_horiz" at bounding box center [1114, 423] width 19 height 19
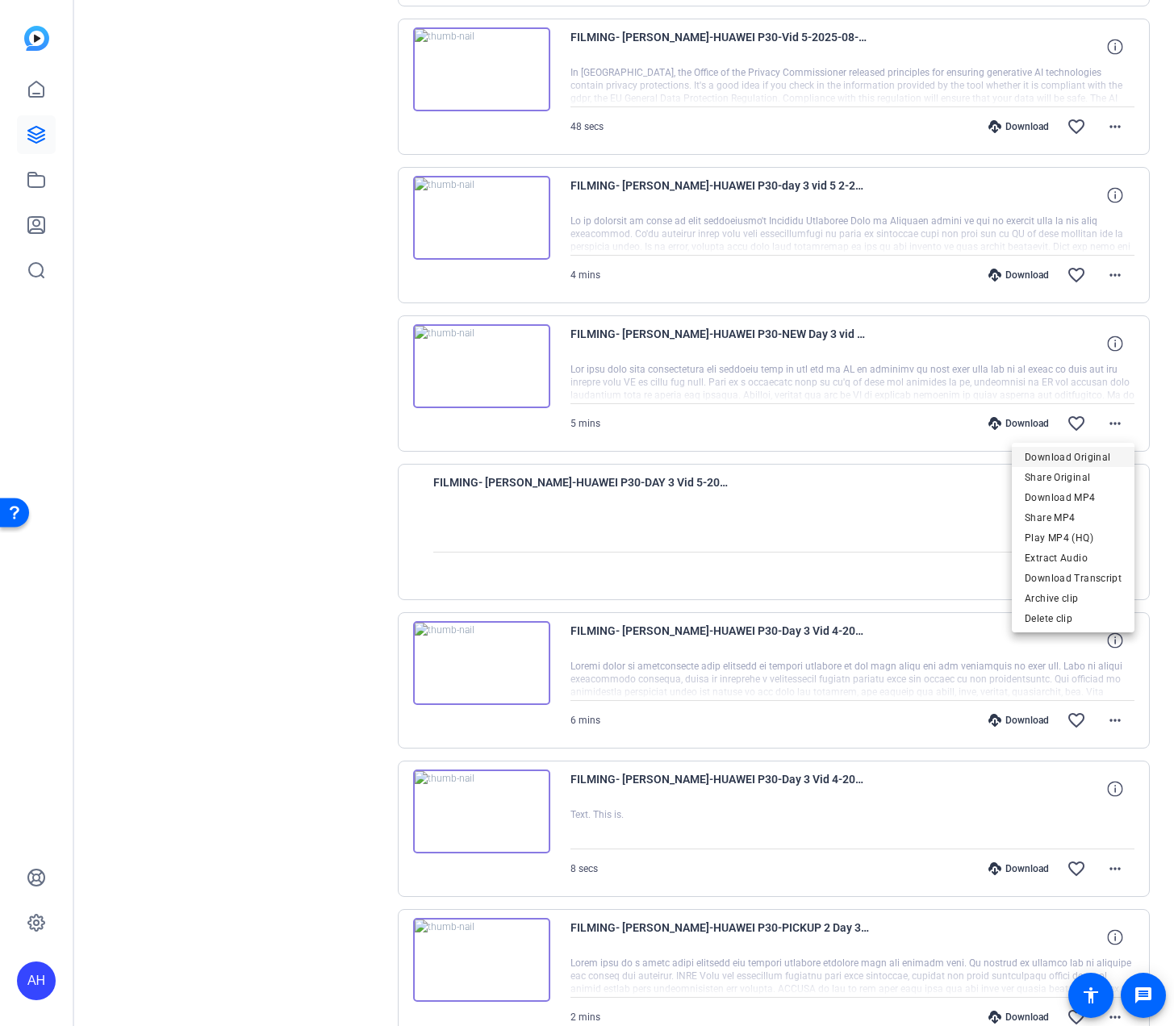
click at [1093, 458] on span "Download Original" at bounding box center [1073, 457] width 97 height 19
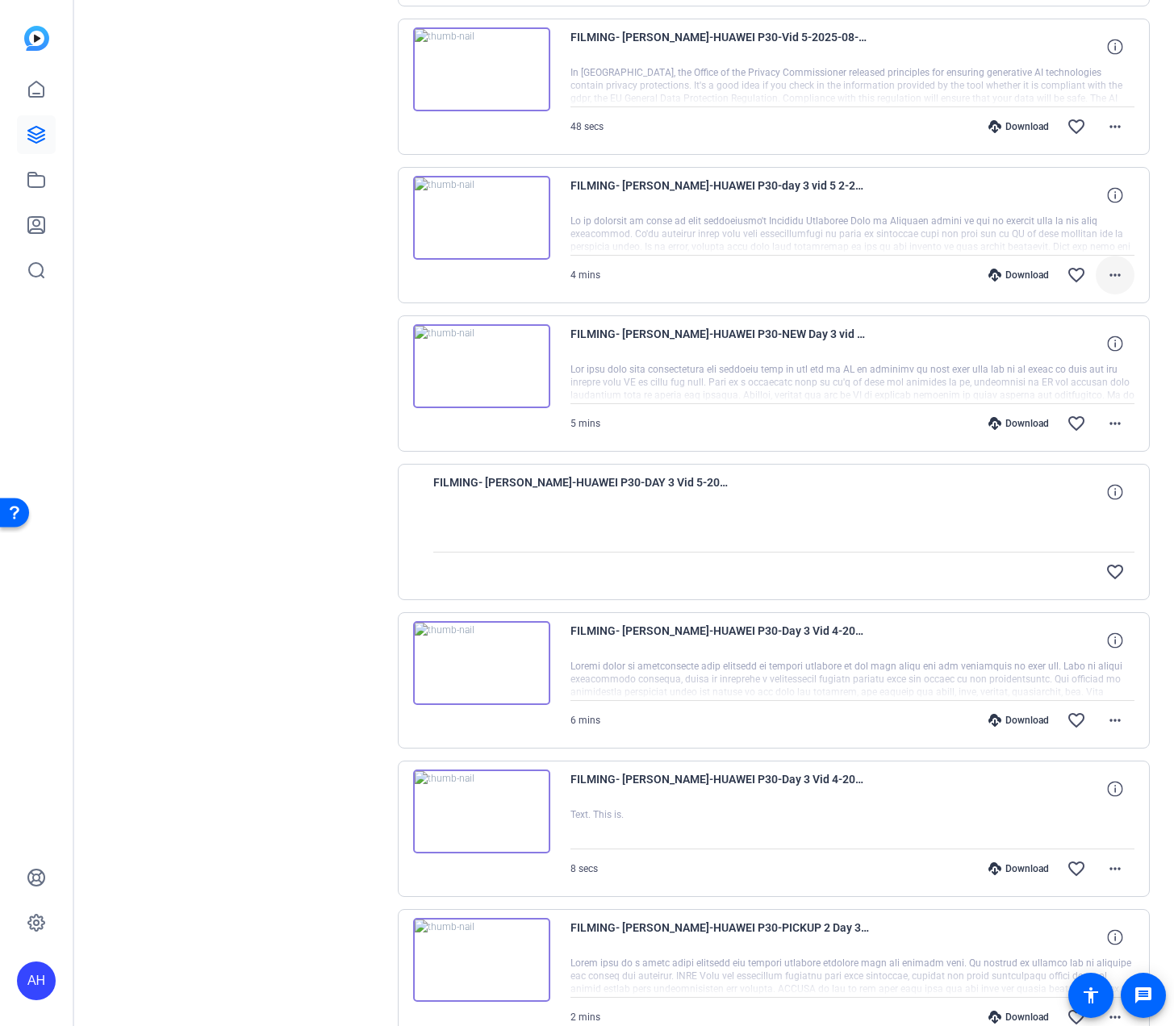
click at [1114, 280] on mat-icon "more_horiz" at bounding box center [1114, 274] width 19 height 19
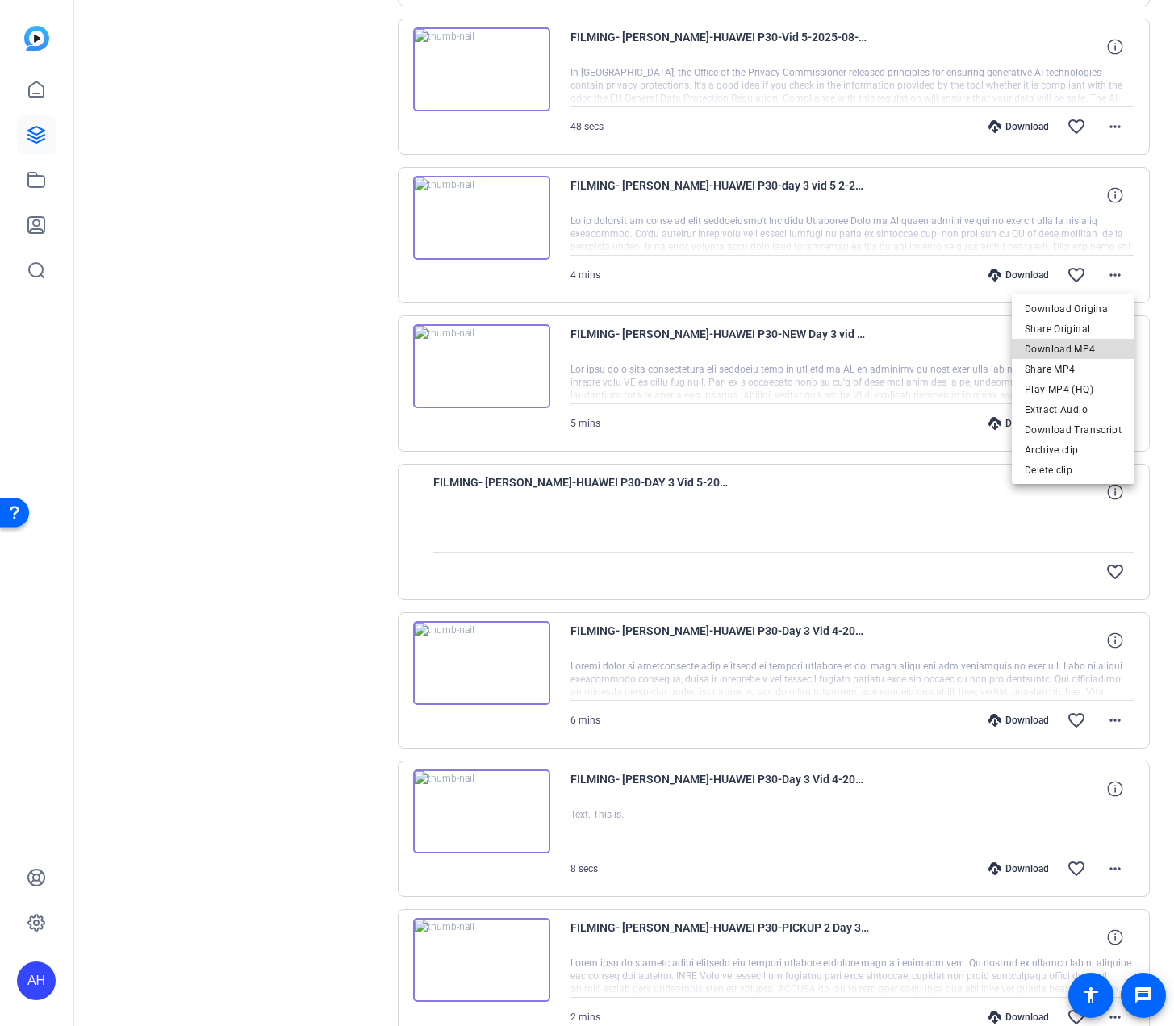
click at [1090, 345] on span "Download MP4" at bounding box center [1073, 349] width 97 height 19
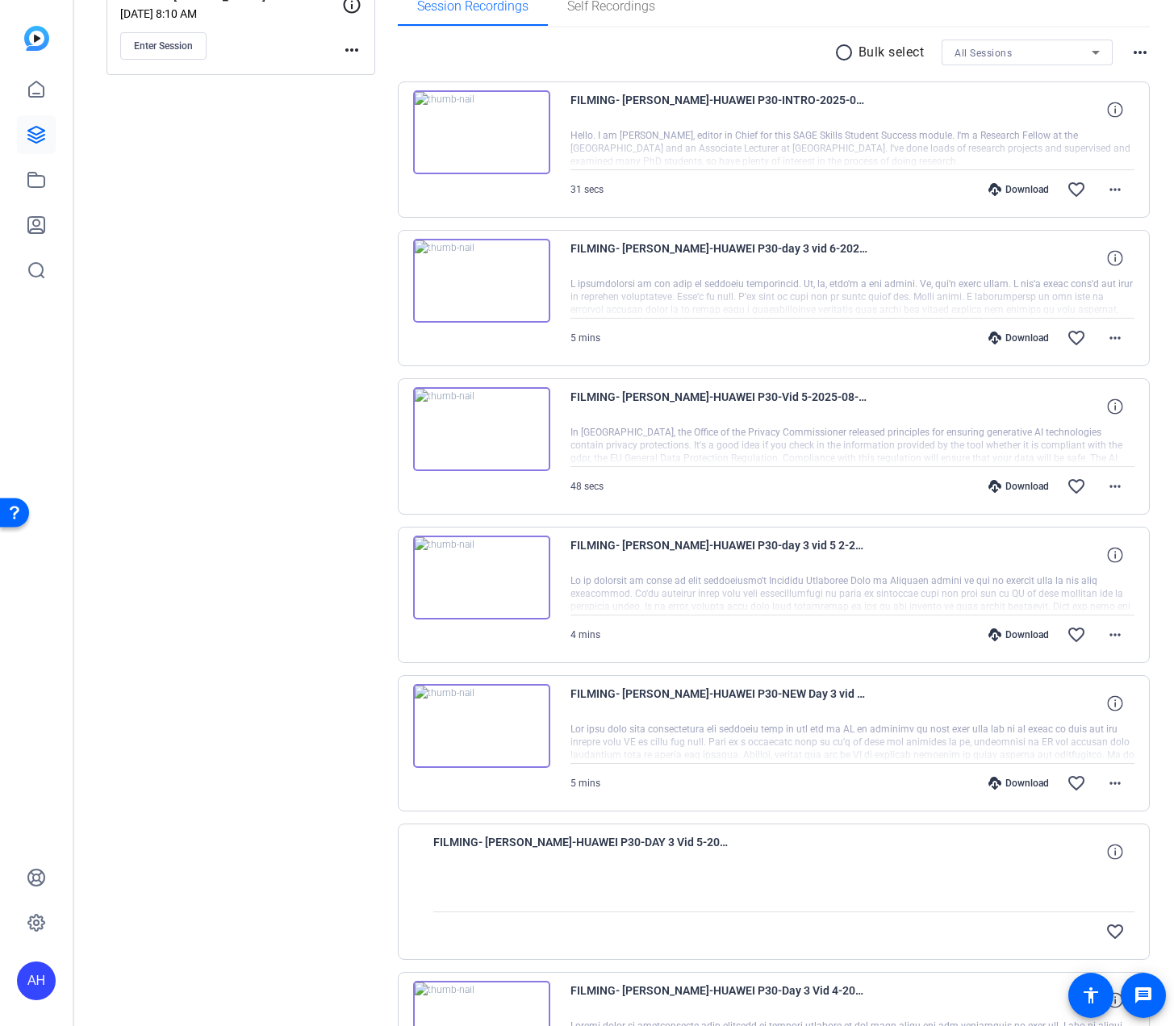
scroll to position [271, 0]
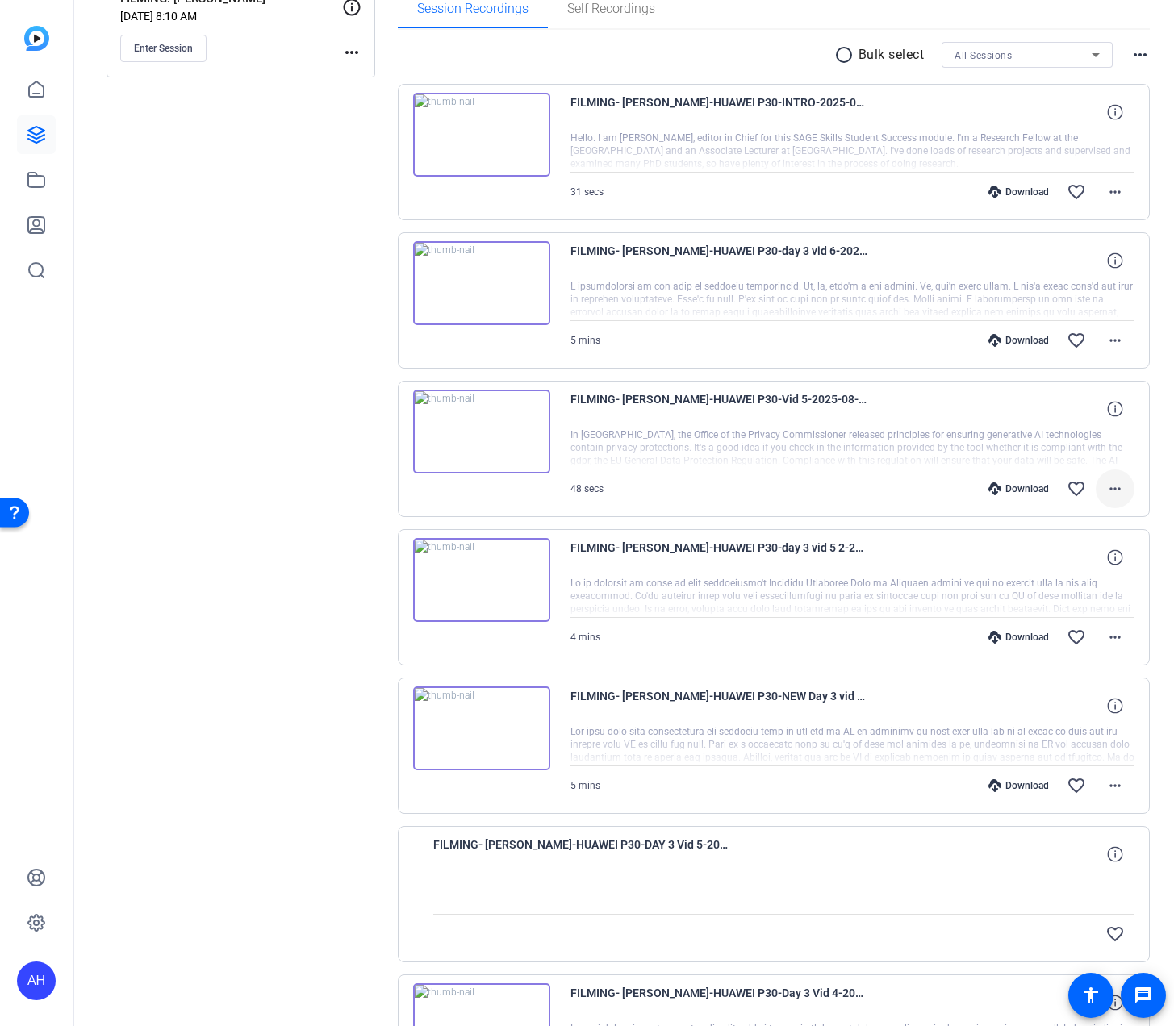
click at [1124, 486] on mat-icon "more_horiz" at bounding box center [1114, 488] width 19 height 19
click at [1084, 562] on span "Download MP4" at bounding box center [1073, 563] width 97 height 19
click at [1122, 634] on mat-icon "more_horiz" at bounding box center [1114, 637] width 19 height 19
click at [1084, 708] on span "Download MP4" at bounding box center [1073, 711] width 97 height 19
click at [1119, 776] on mat-icon "more_horiz" at bounding box center [1114, 785] width 19 height 19
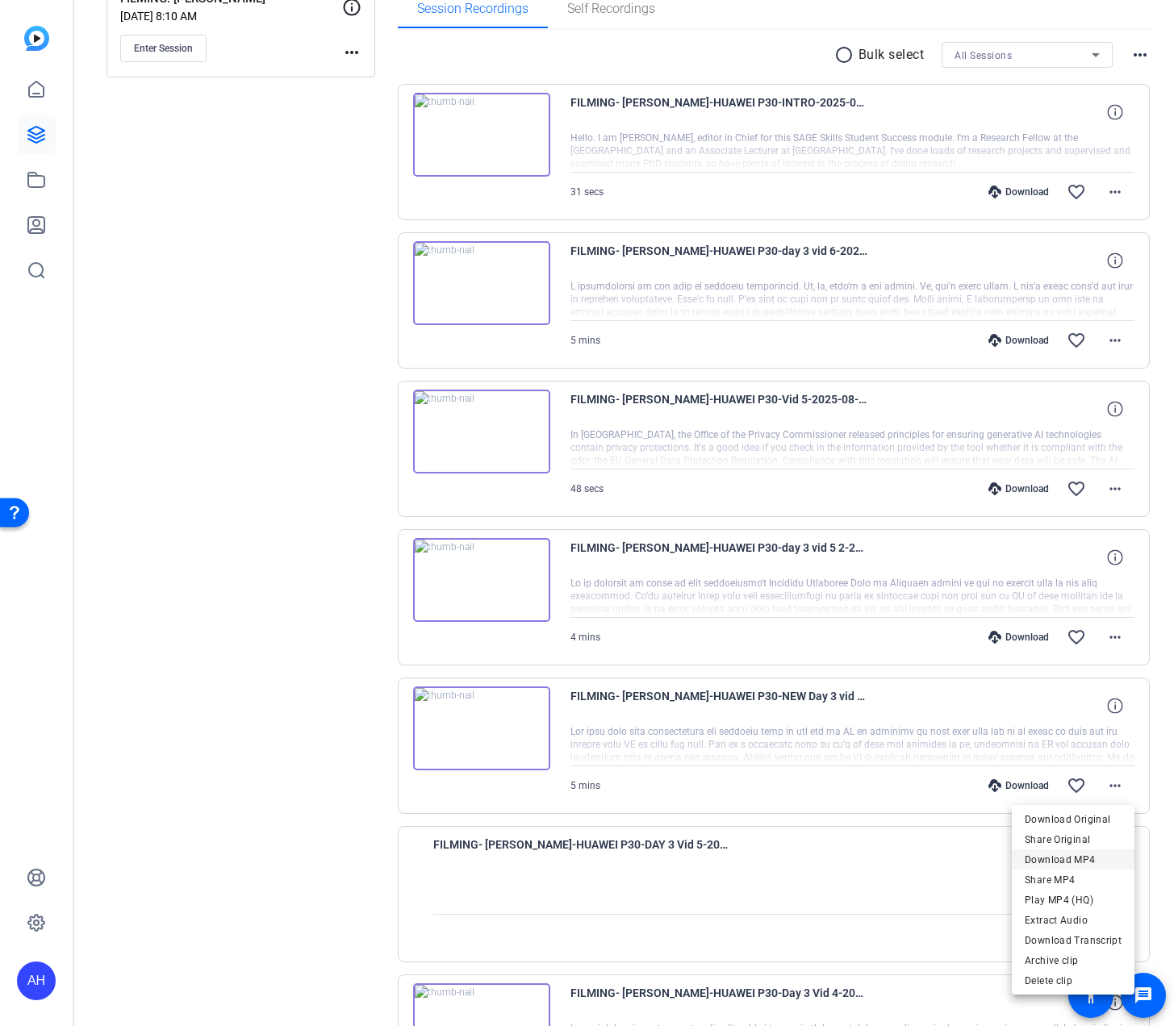
click at [1080, 859] on span "Download MP4" at bounding box center [1073, 859] width 97 height 19
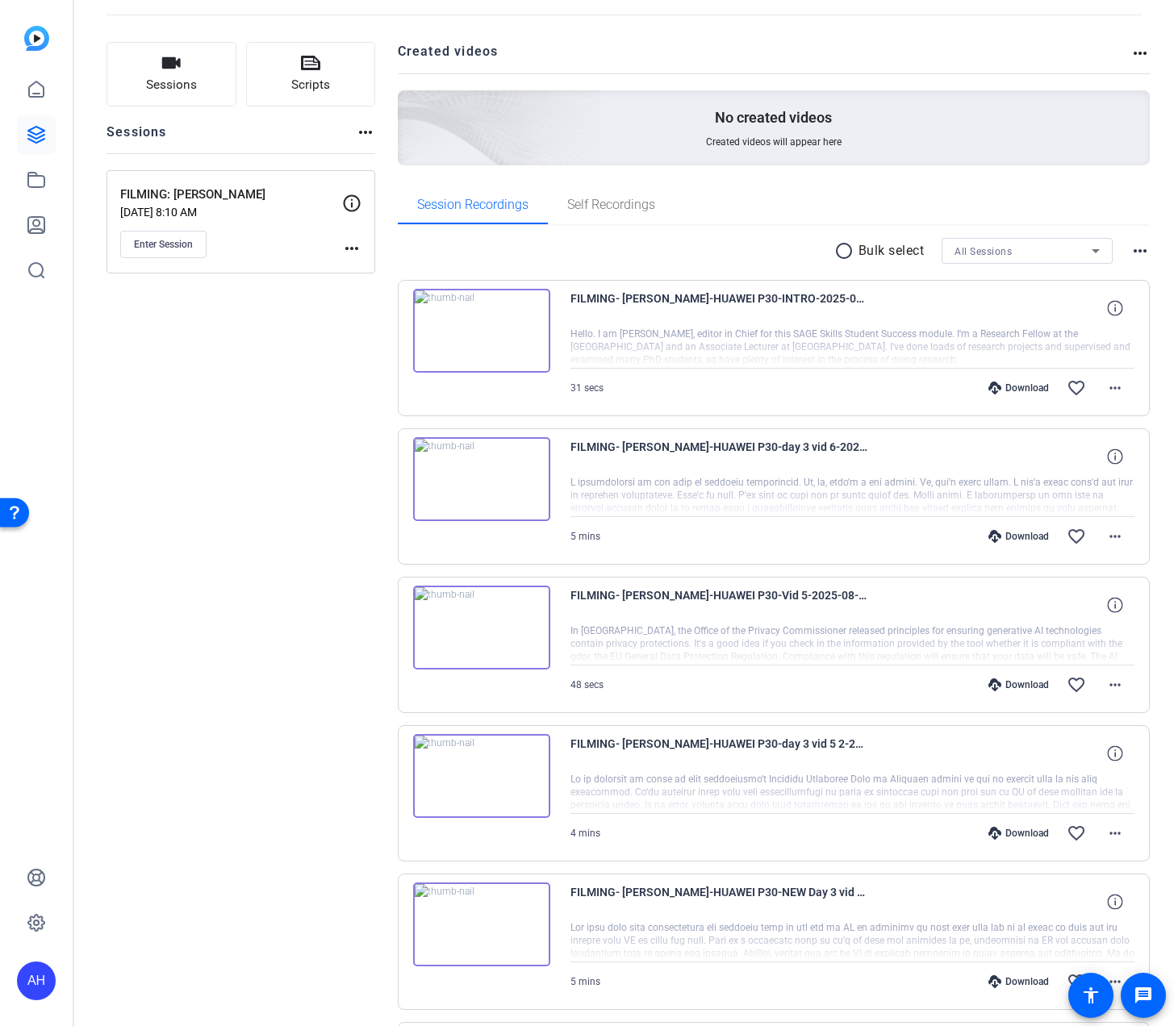
scroll to position [54, 0]
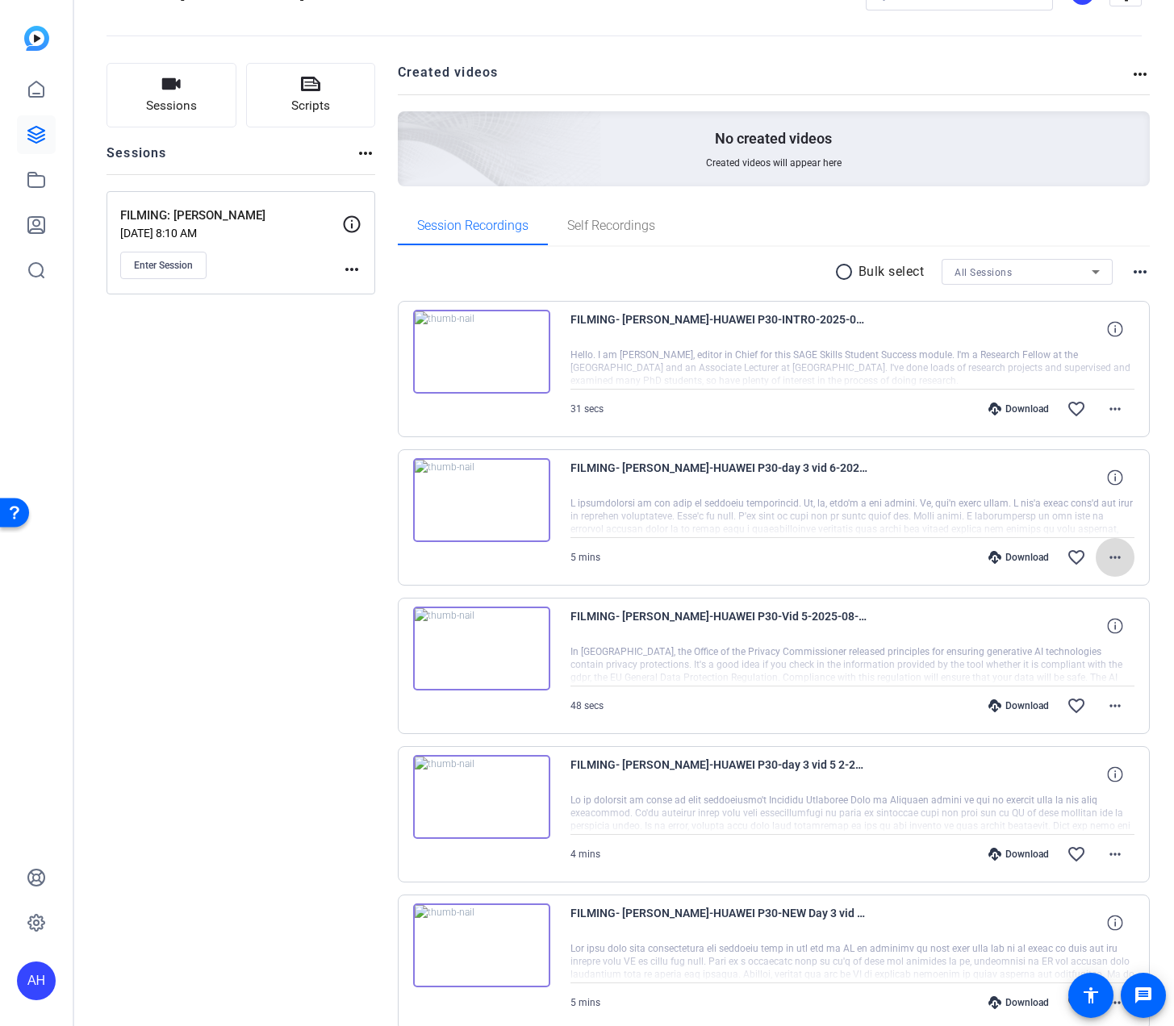
click at [1118, 560] on mat-icon "more_horiz" at bounding box center [1114, 557] width 19 height 19
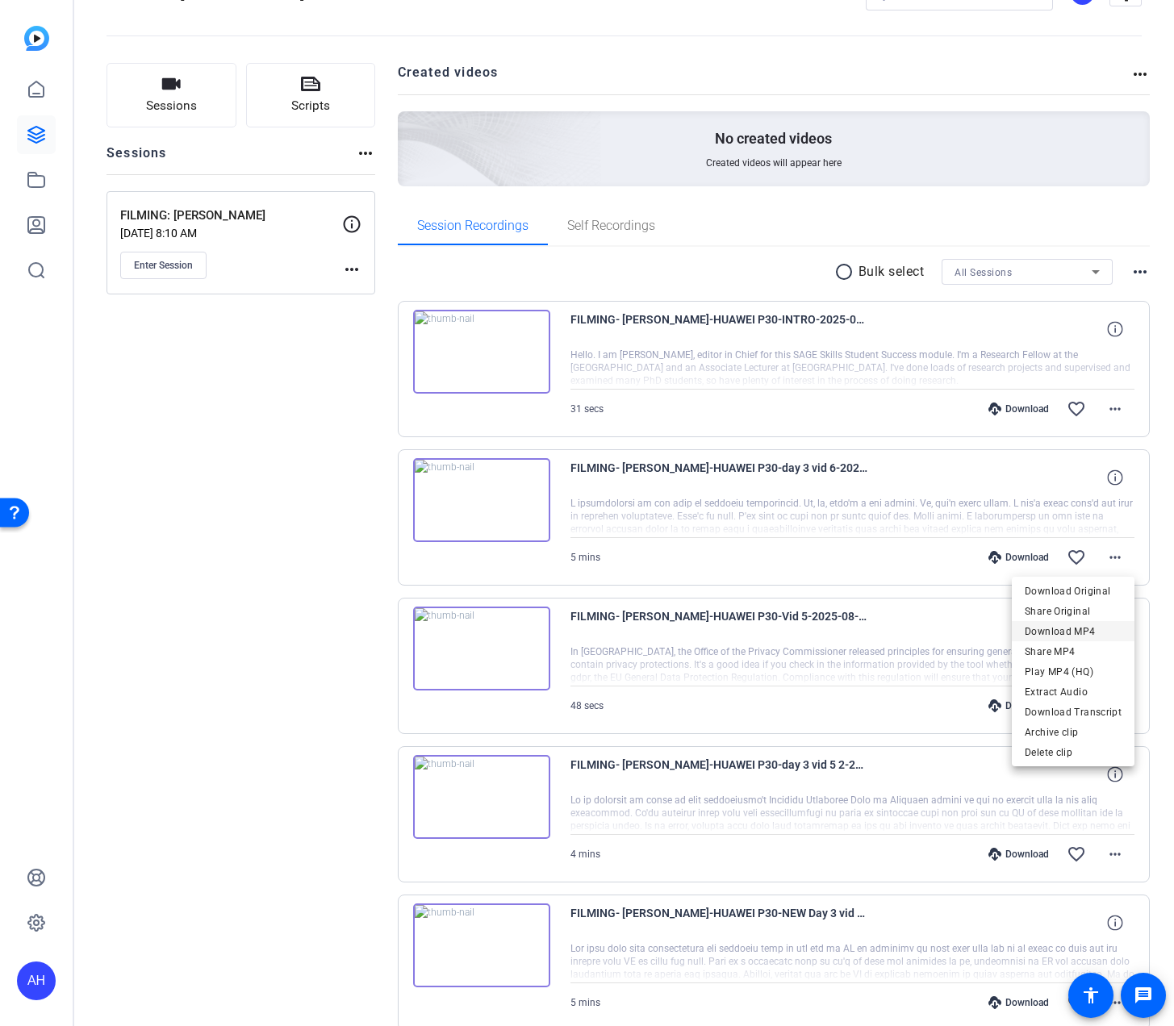
click at [1080, 631] on span "Download MP4" at bounding box center [1073, 631] width 97 height 19
